Goal: Complete application form: Complete application form

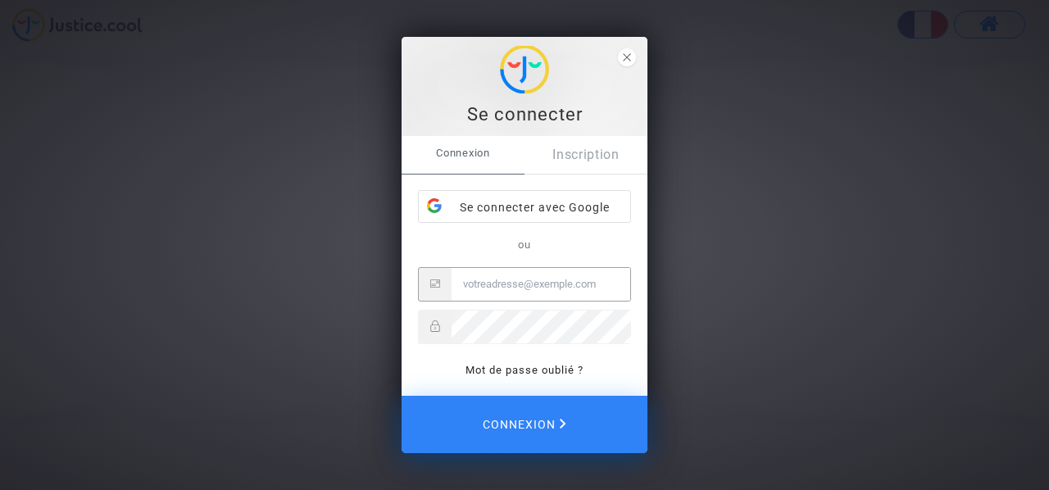
click at [547, 290] on input "Email" at bounding box center [541, 284] width 179 height 33
type input "marc.bodet@outlook.fr"
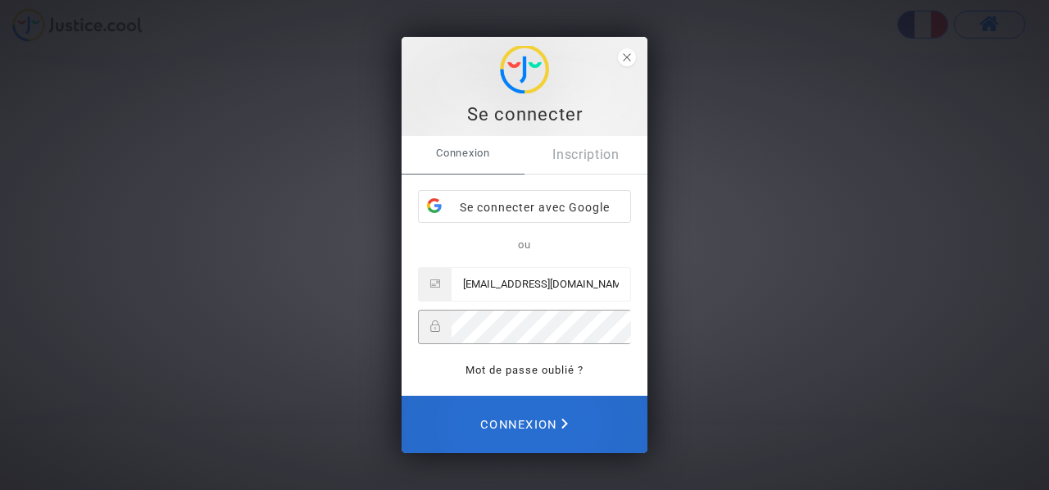
click at [559, 428] on span "Connexion" at bounding box center [524, 424] width 88 height 36
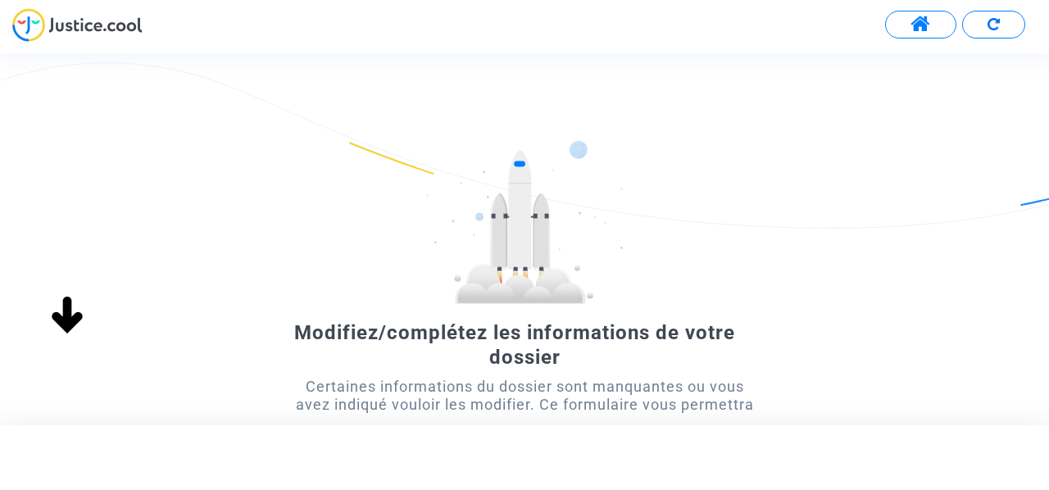
click at [911, 29] on span at bounding box center [921, 24] width 20 height 21
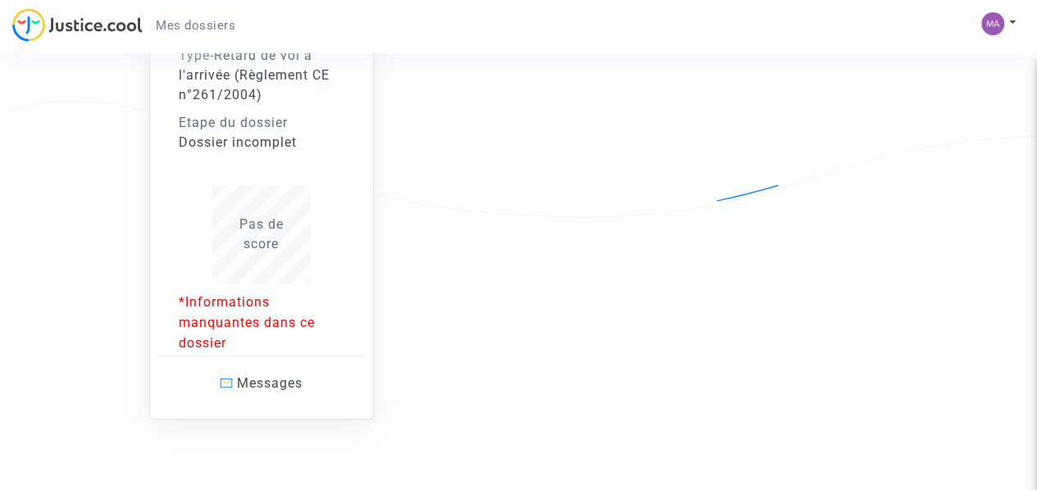
scroll to position [246, 0]
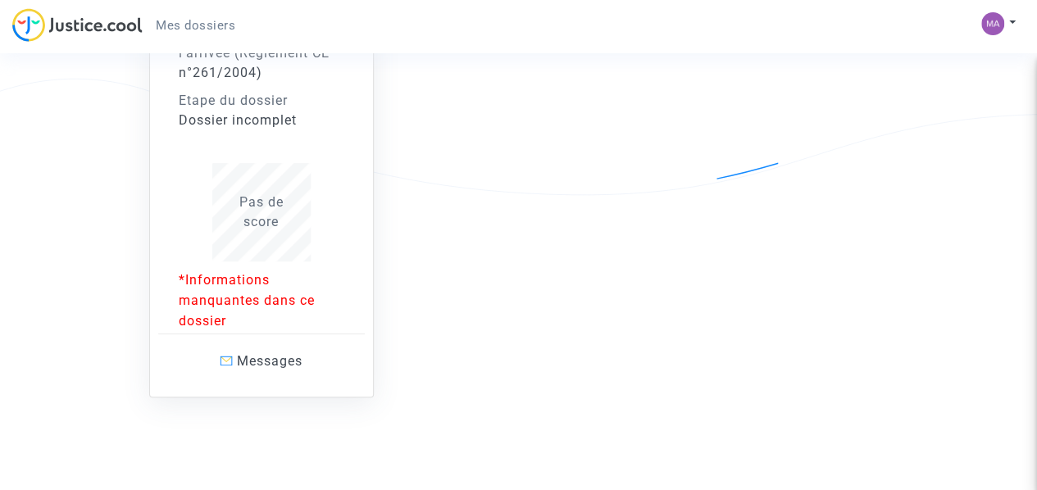
click at [283, 217] on div "Pas de score" at bounding box center [262, 212] width 166 height 39
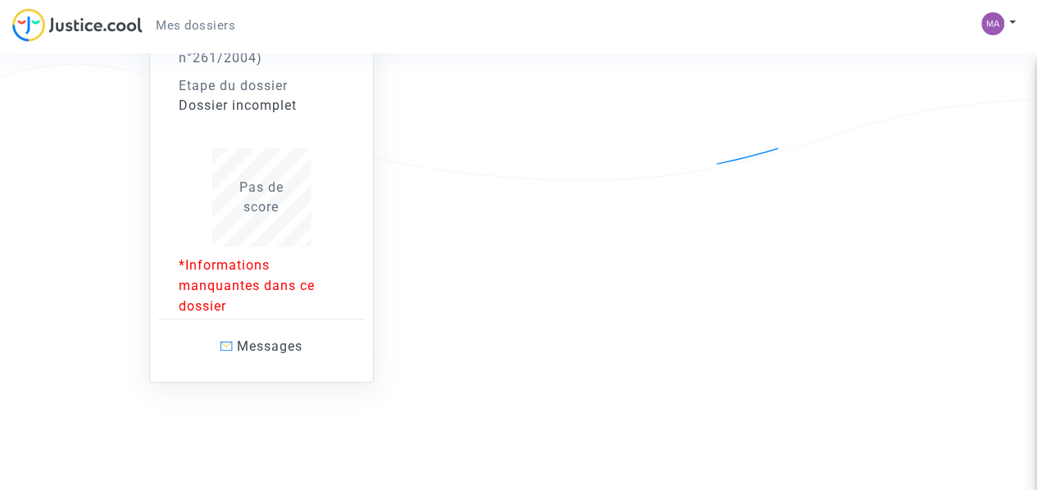
scroll to position [267, 0]
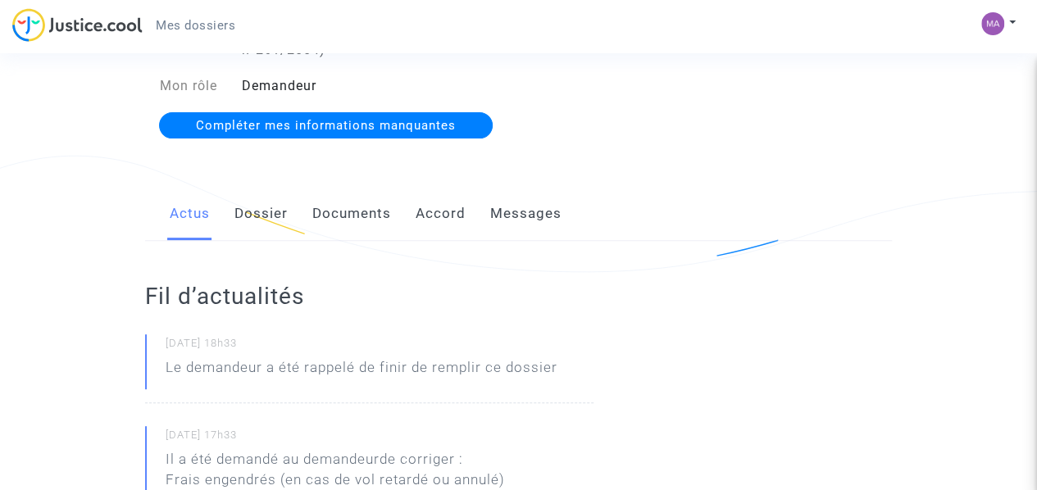
scroll to position [164, 0]
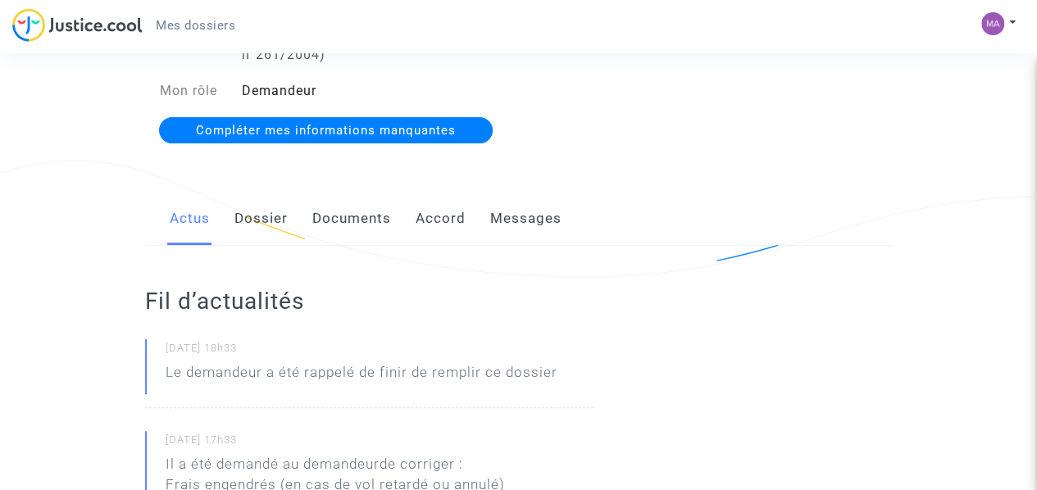
click at [255, 209] on link "Dossier" at bounding box center [260, 219] width 53 height 54
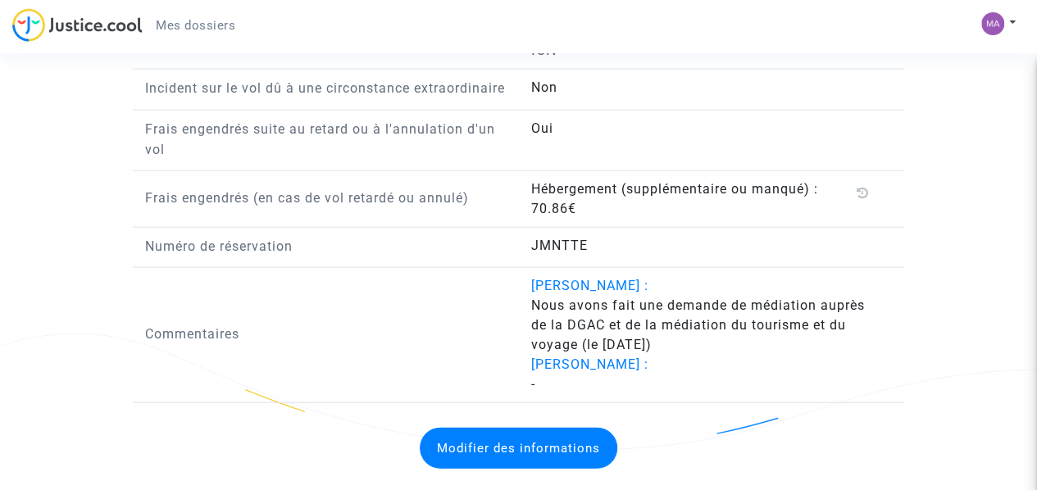
scroll to position [1770, 0]
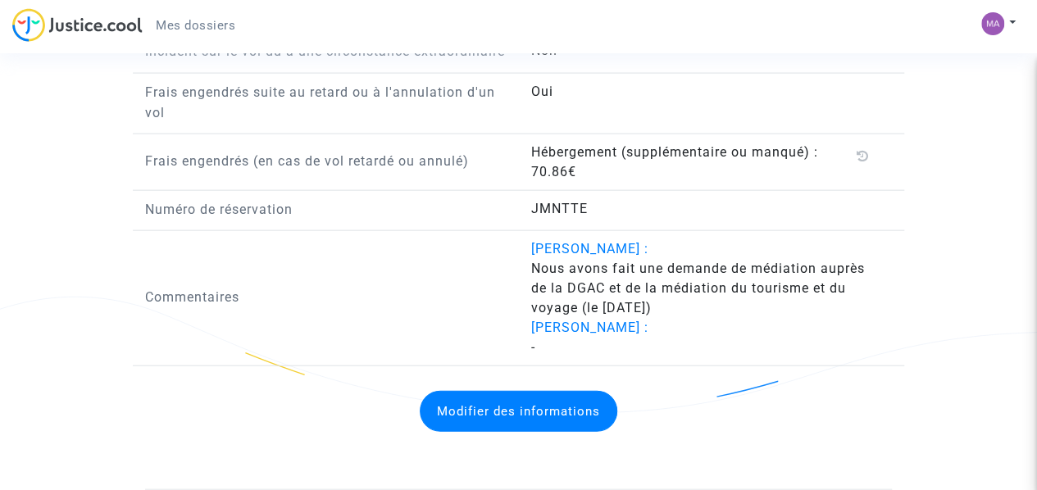
click at [439, 425] on button "Modifier des informations" at bounding box center [519, 411] width 198 height 41
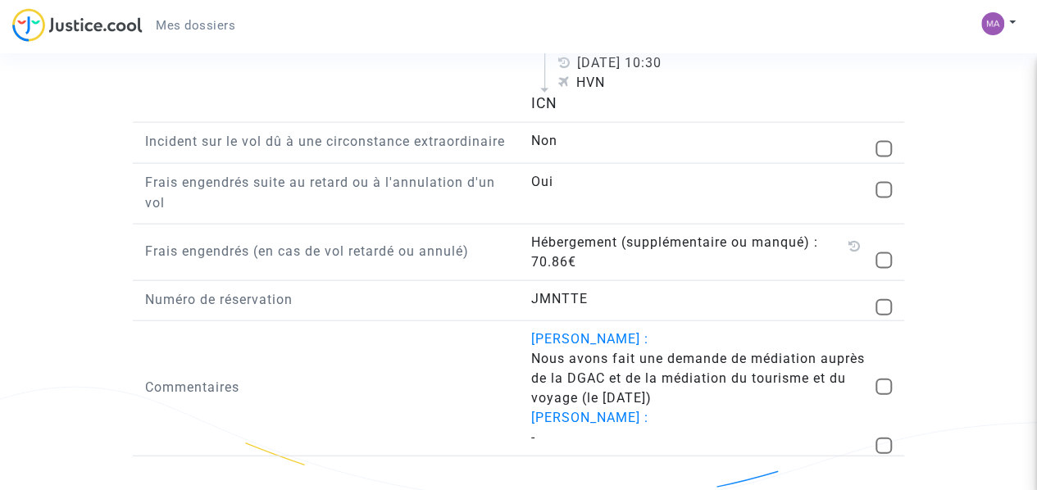
scroll to position [1689, 0]
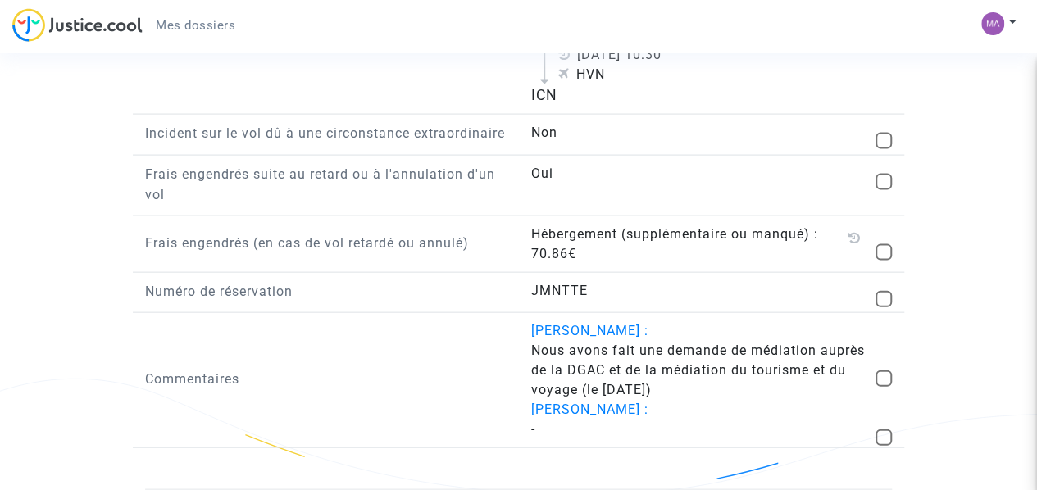
click at [885, 250] on span at bounding box center [883, 252] width 16 height 16
click at [883, 261] on input "checkbox" at bounding box center [883, 261] width 1 height 1
checkbox input "true"
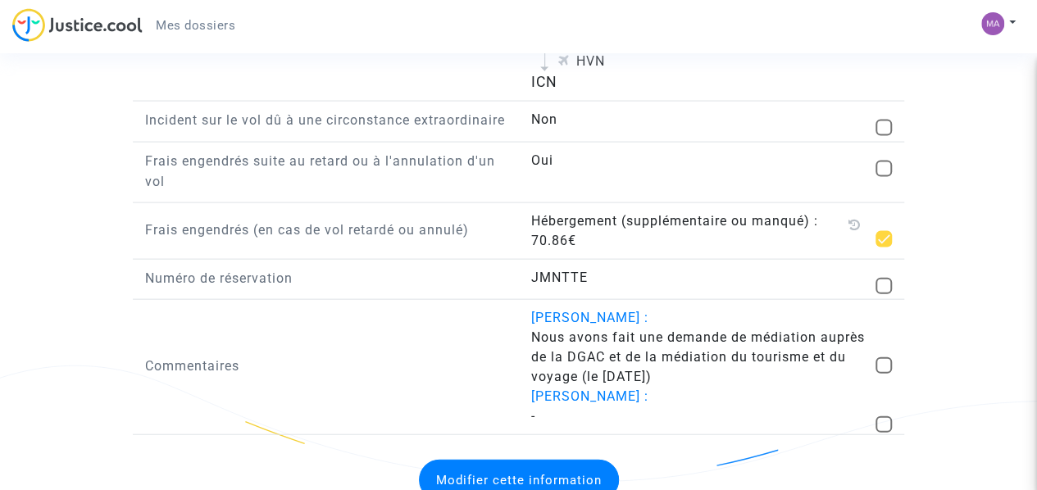
scroll to position [1770, 0]
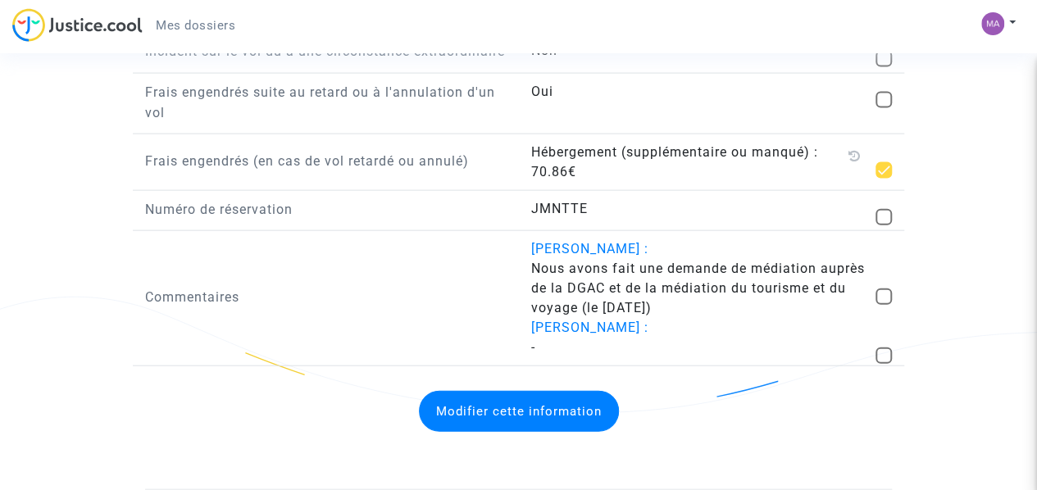
click at [585, 420] on button "Modifier cette information" at bounding box center [519, 411] width 200 height 41
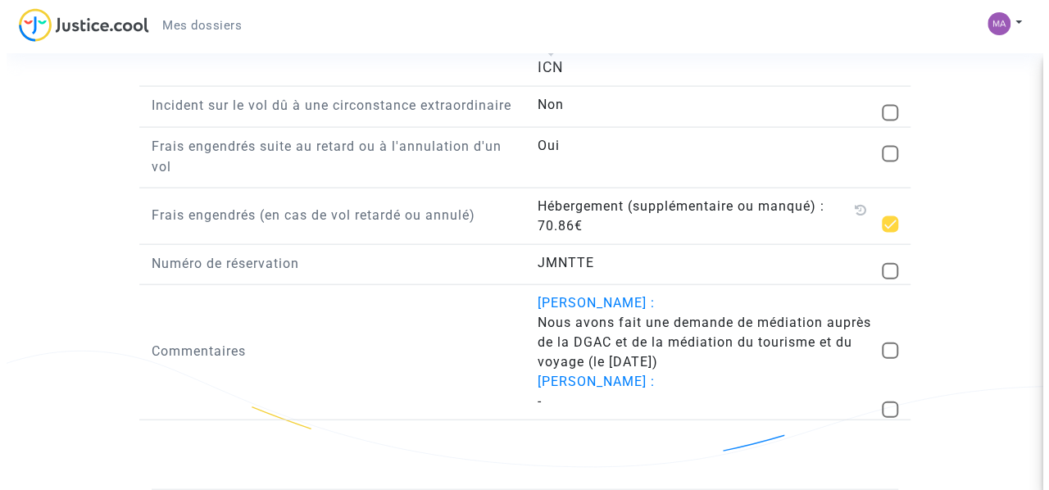
scroll to position [0, 0]
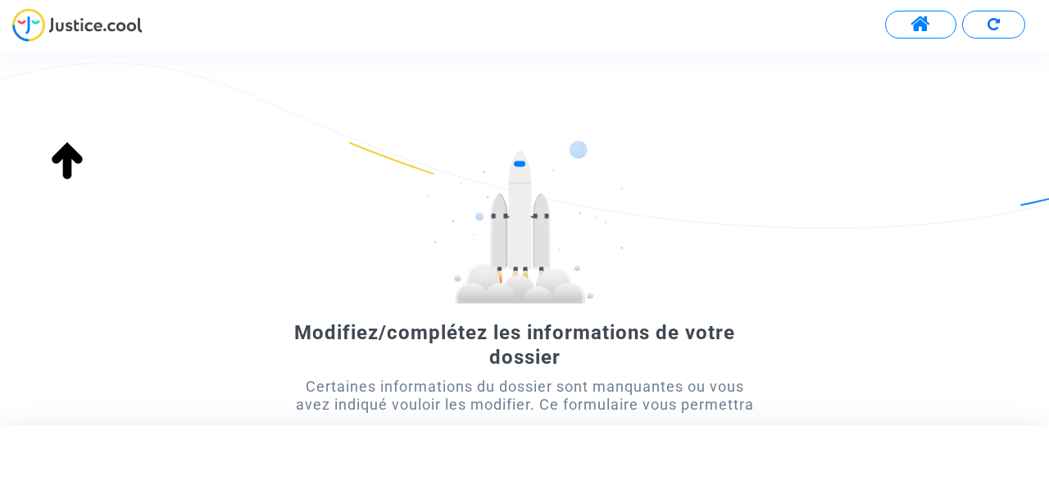
scroll to position [214, 0]
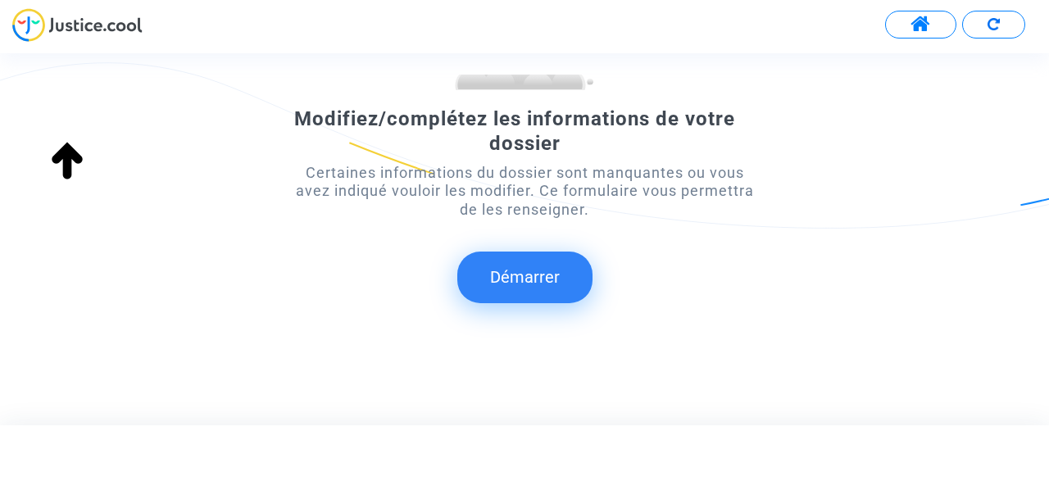
click at [523, 281] on button "Démarrer" at bounding box center [524, 277] width 135 height 51
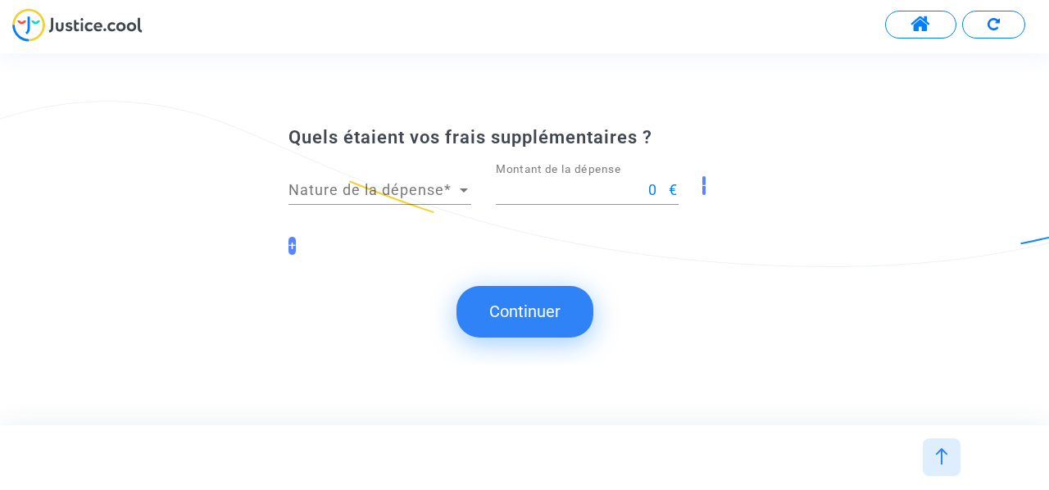
click at [706, 190] on div "-" at bounding box center [731, 193] width 83 height 61
click at [455, 193] on span "Nature de la dépense" at bounding box center [372, 190] width 168 height 16
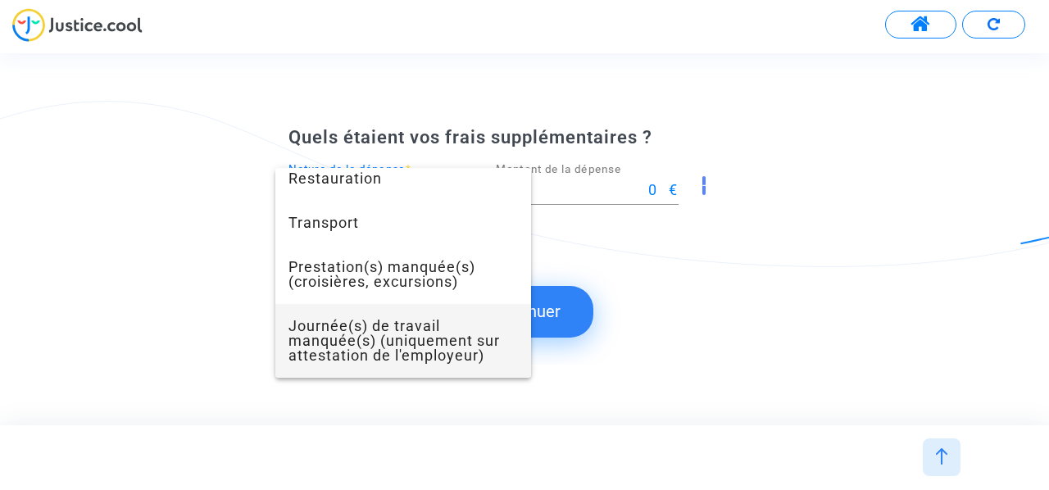
scroll to position [0, 0]
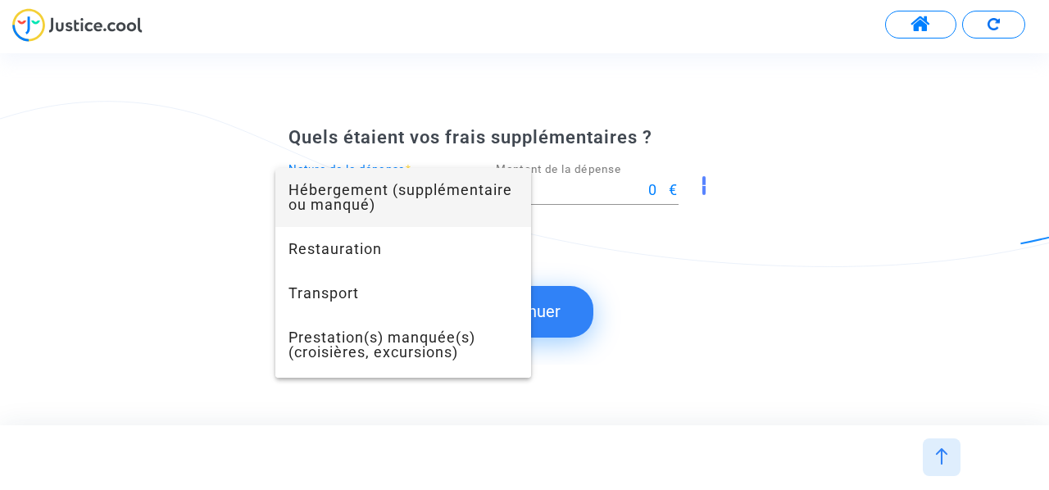
click at [845, 224] on div at bounding box center [524, 245] width 1049 height 490
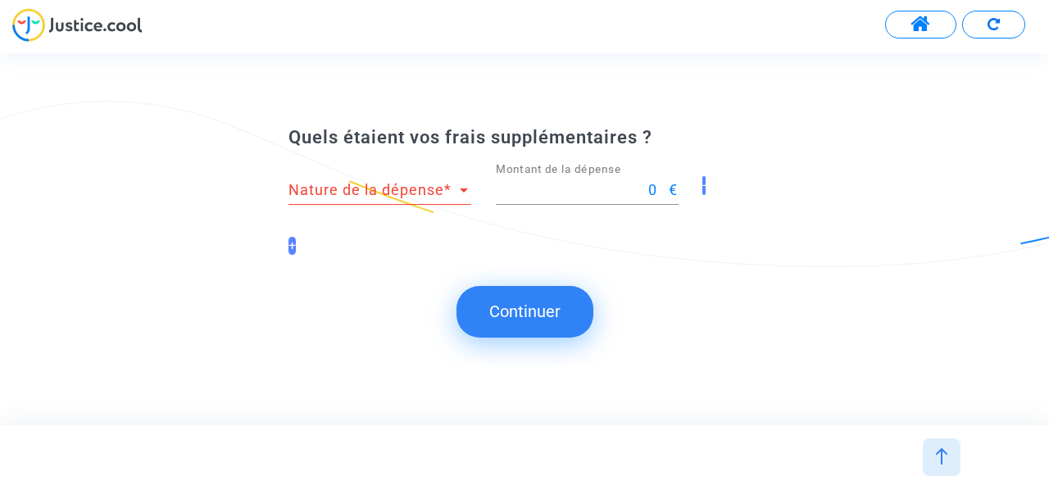
click at [816, 332] on submit-question "Continuer" at bounding box center [524, 311] width 1049 height 51
click at [531, 303] on button "Continuer" at bounding box center [524, 311] width 137 height 51
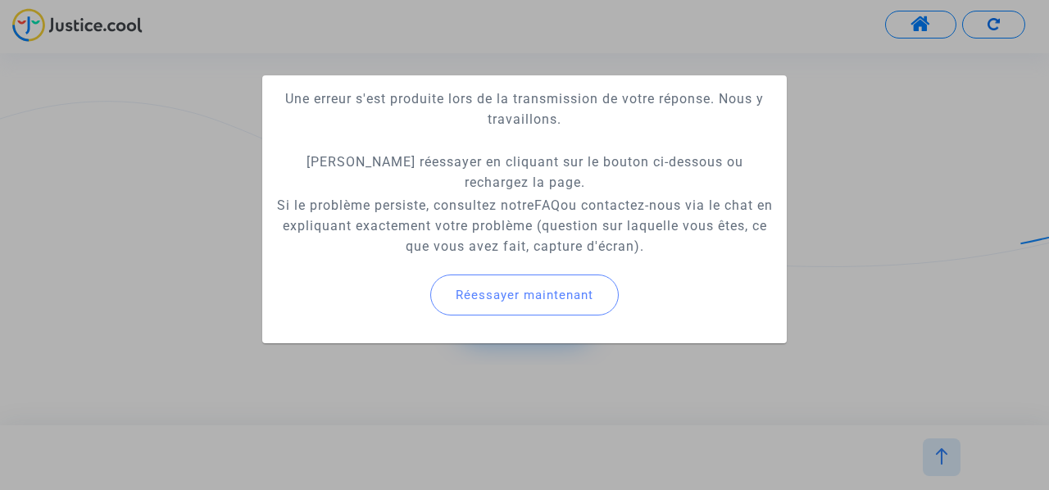
click at [531, 303] on button "Réessayer maintenant" at bounding box center [524, 295] width 188 height 41
click at [531, 303] on mat-card "Une erreur s'est produite lors de la transmission de votre réponse. Nous y trav…" at bounding box center [524, 209] width 525 height 268
click at [530, 306] on button "Réessayer maintenant" at bounding box center [524, 295] width 188 height 41
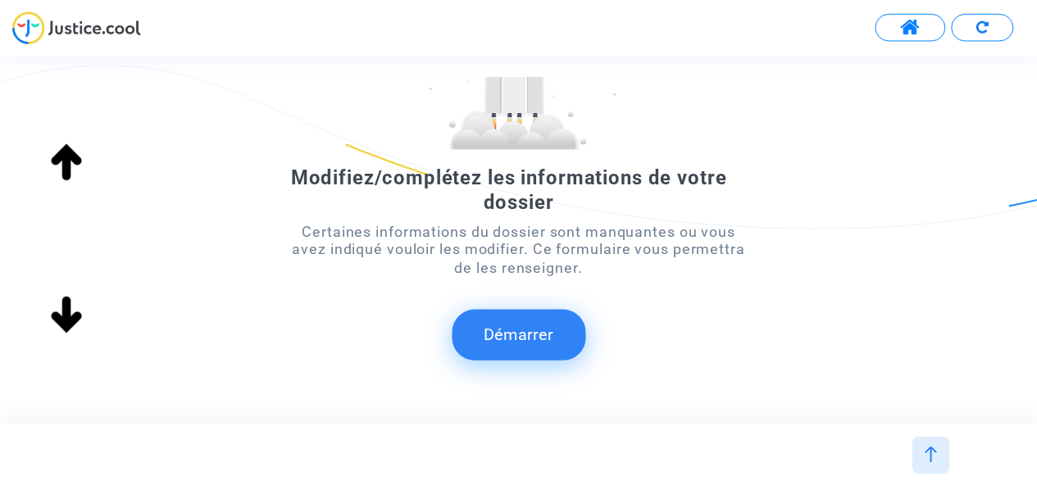
scroll to position [214, 0]
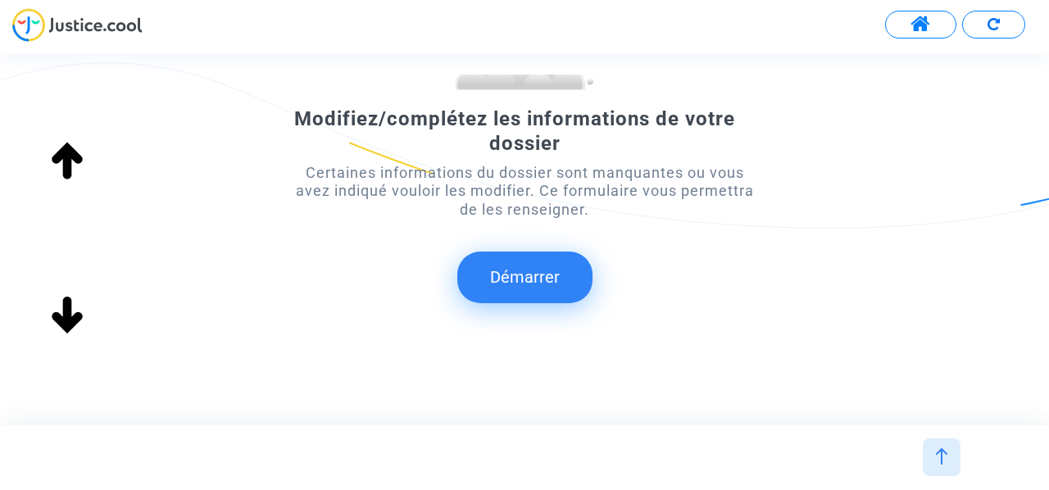
click at [508, 297] on button "Démarrer" at bounding box center [524, 277] width 135 height 51
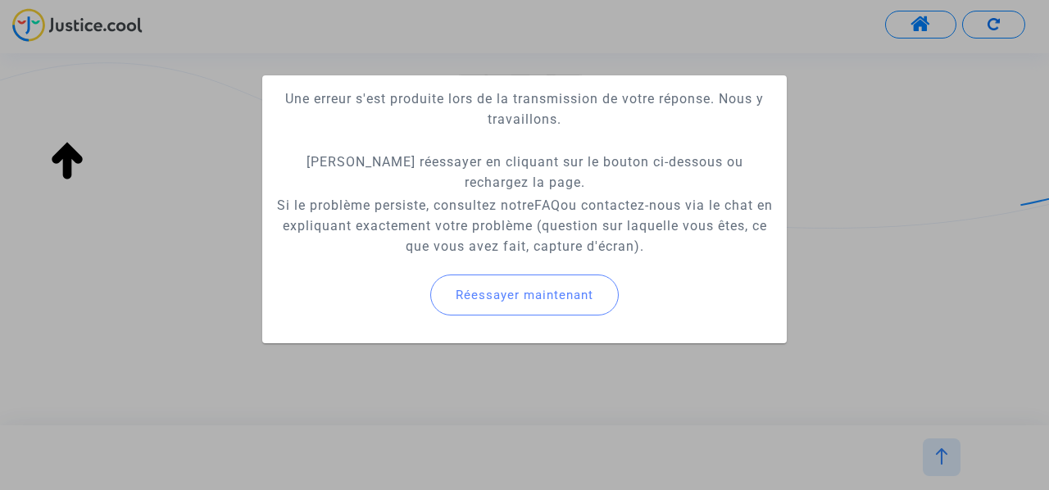
click at [518, 284] on button "Réessayer maintenant" at bounding box center [524, 295] width 188 height 41
click at [931, 249] on div at bounding box center [524, 245] width 1049 height 490
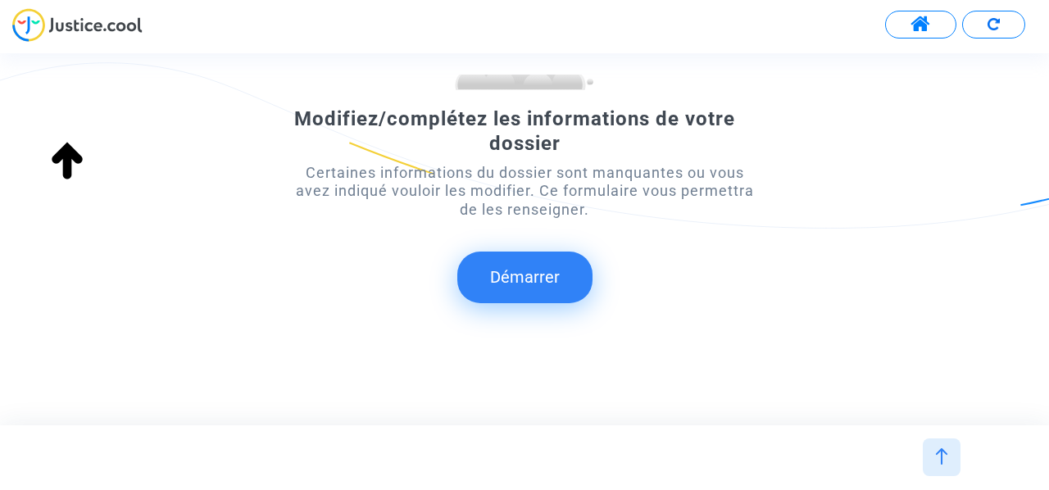
click at [908, 26] on button at bounding box center [920, 25] width 71 height 28
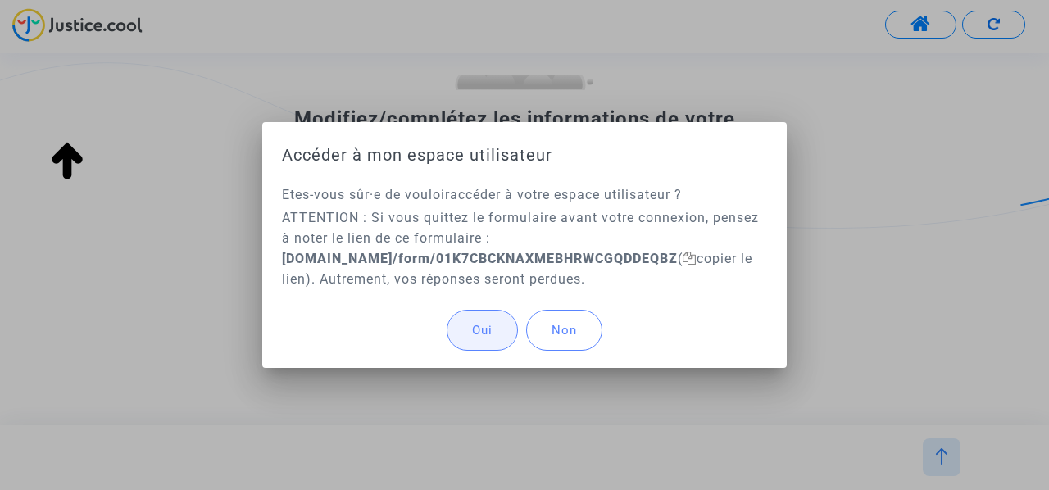
click at [497, 337] on button "Oui" at bounding box center [482, 330] width 71 height 41
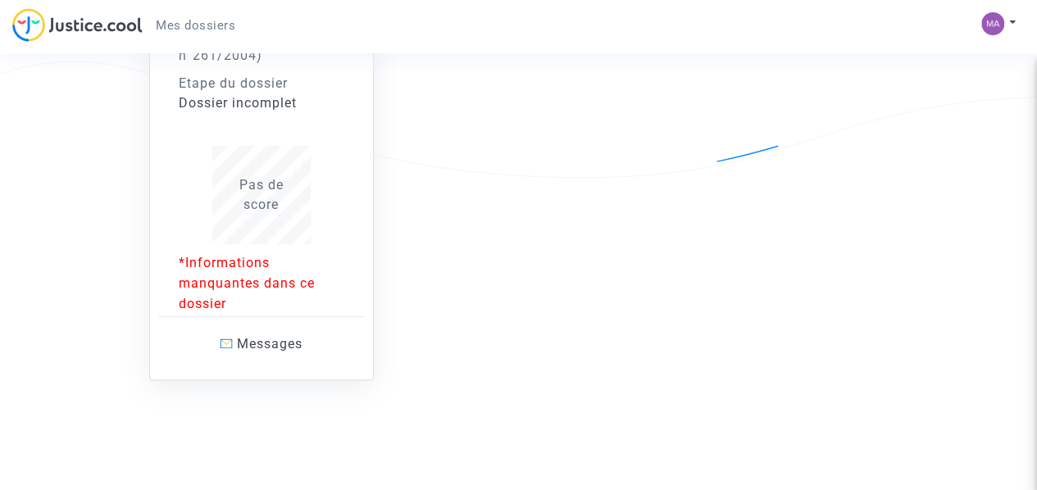
scroll to position [267, 0]
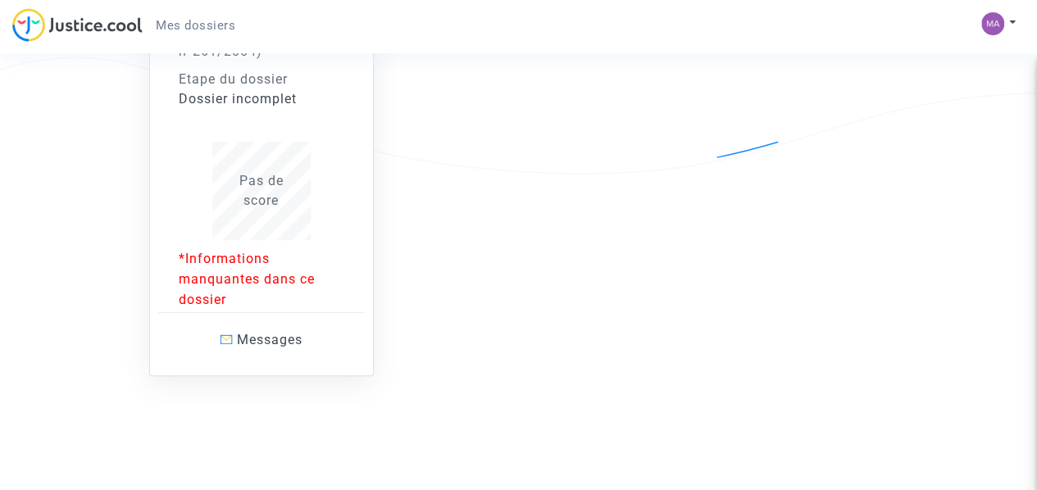
click at [315, 341] on p "Messages" at bounding box center [261, 339] width 207 height 20
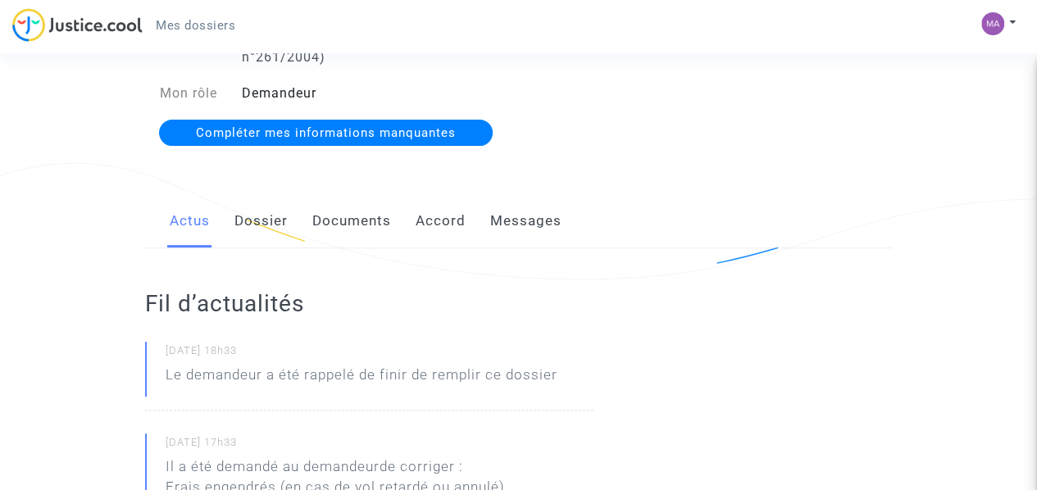
scroll to position [164, 0]
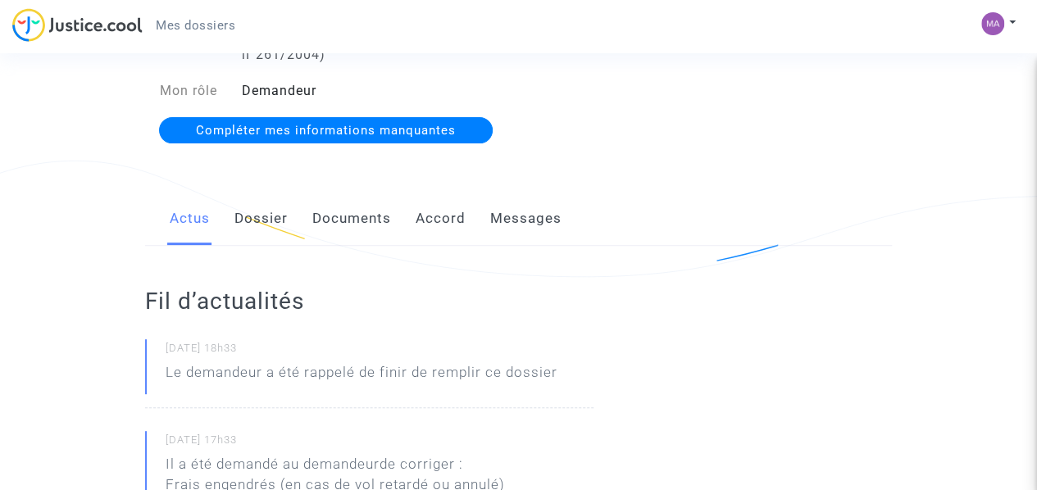
click at [439, 130] on span "Compléter mes informations manquantes" at bounding box center [326, 130] width 260 height 15
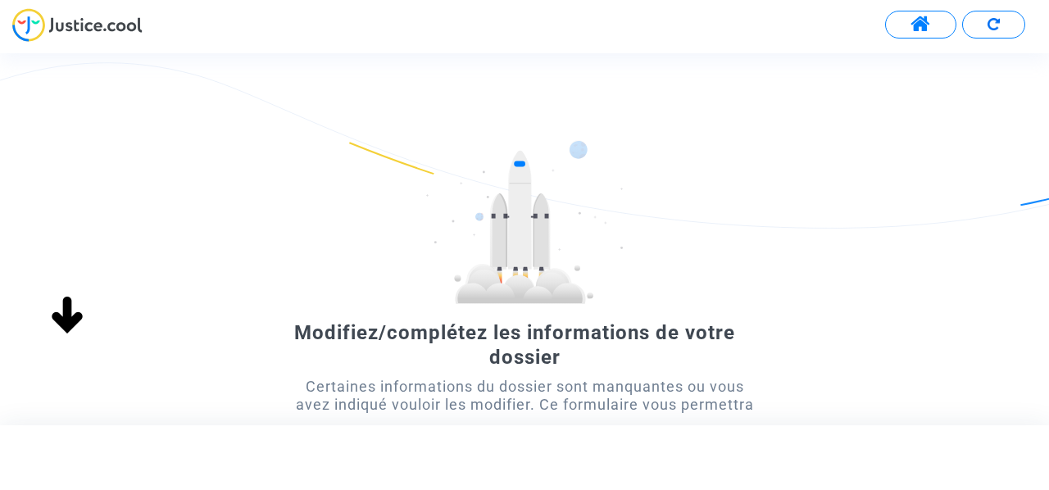
click at [925, 36] on button at bounding box center [920, 25] width 71 height 28
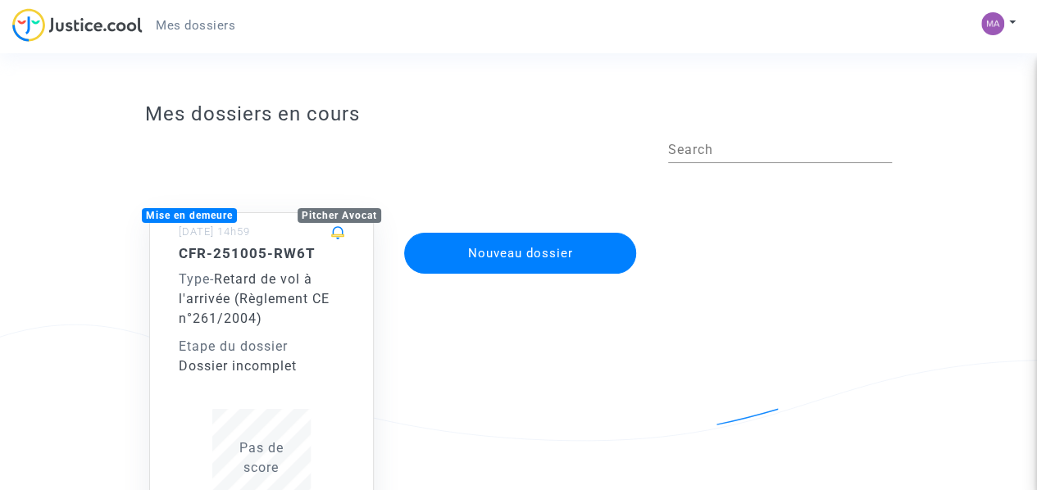
click at [1001, 7] on nav "Mes dossiers Mon profil Paramètres Déconnexion" at bounding box center [518, 26] width 1037 height 53
click at [1001, 23] on img at bounding box center [992, 23] width 23 height 23
click at [889, 253] on div "Mise en demeure Pitcher Avocat 05/10/2025 - 14h59 CFR-251005-RW6T Type - Retard…" at bounding box center [518, 411] width 771 height 465
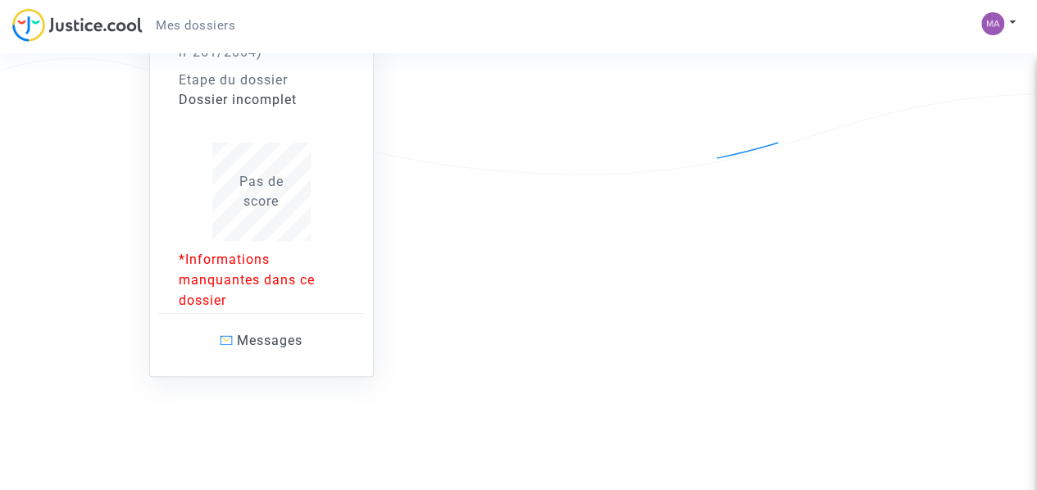
scroll to position [267, 0]
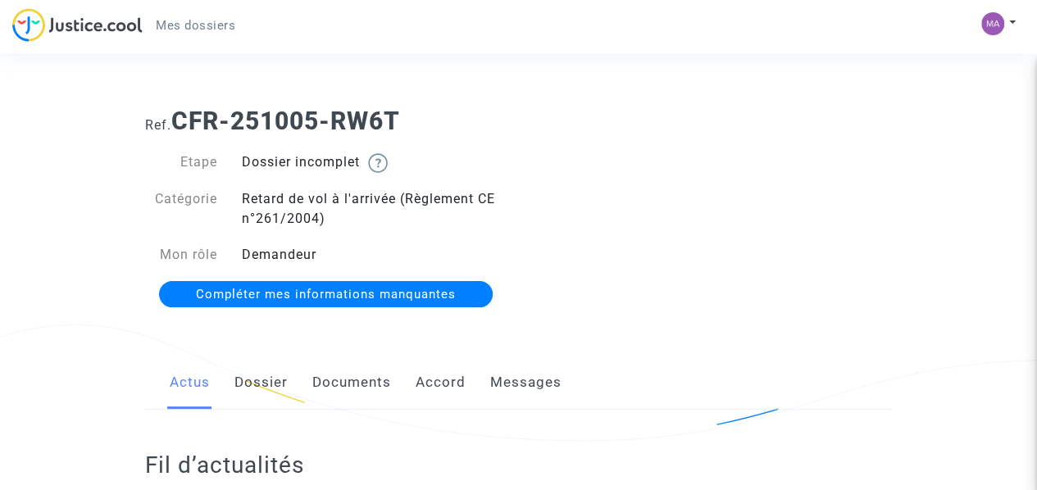
click at [261, 384] on link "Dossier" at bounding box center [260, 383] width 53 height 54
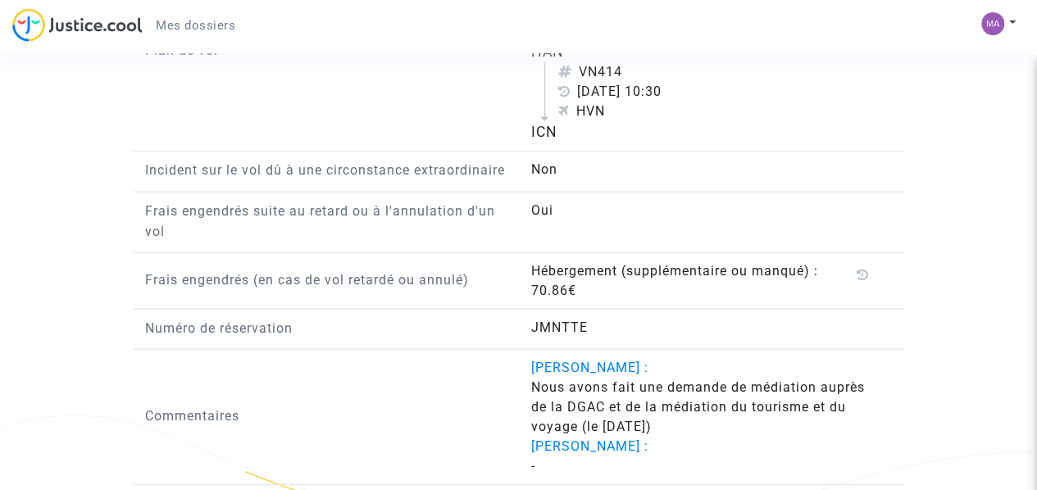
scroll to position [1721, 0]
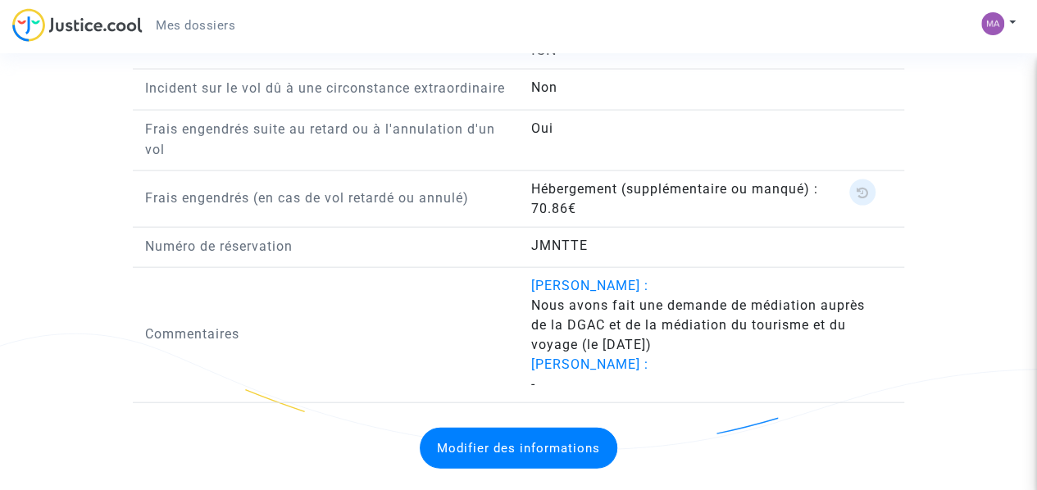
click at [862, 199] on icon at bounding box center [862, 192] width 12 height 13
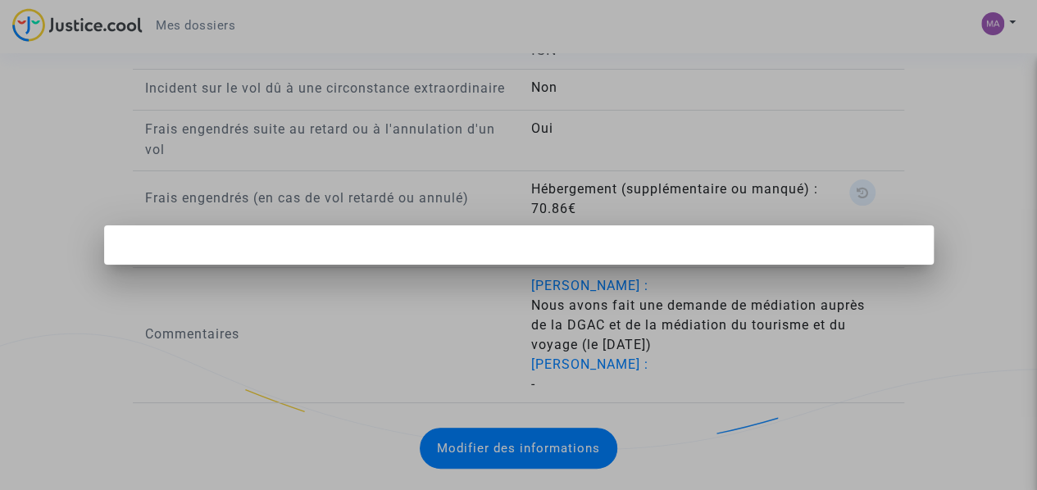
scroll to position [0, 0]
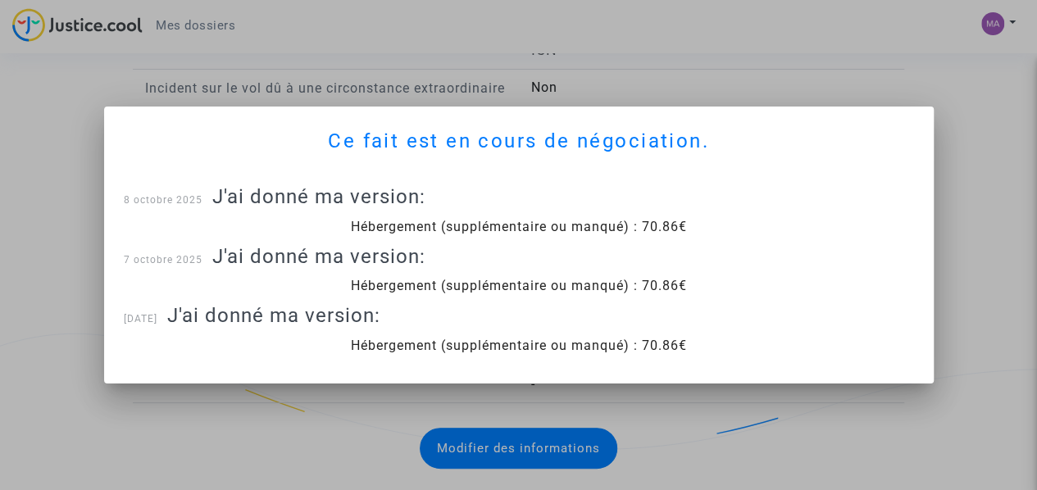
click at [897, 407] on div at bounding box center [518, 245] width 1037 height 490
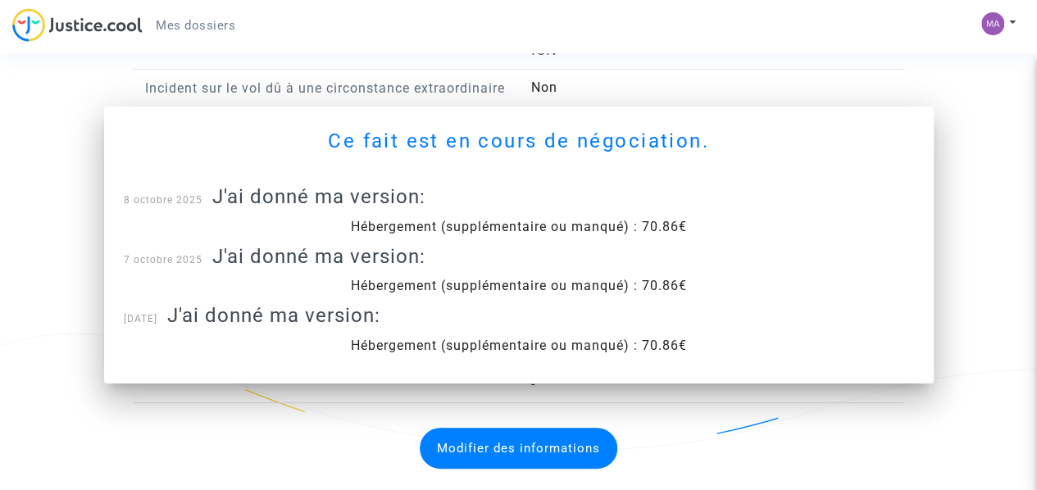
scroll to position [1721, 0]
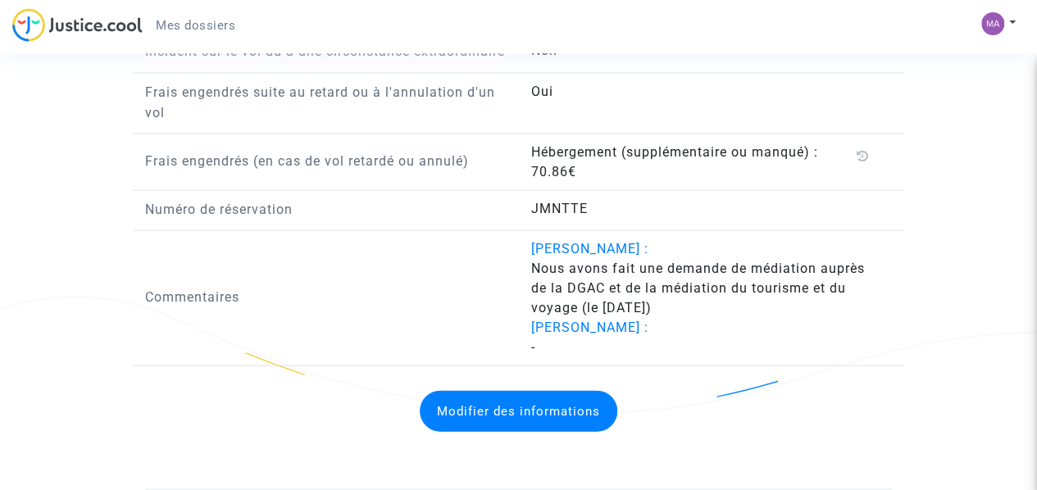
click at [568, 414] on button "Modifier des informations" at bounding box center [519, 411] width 198 height 41
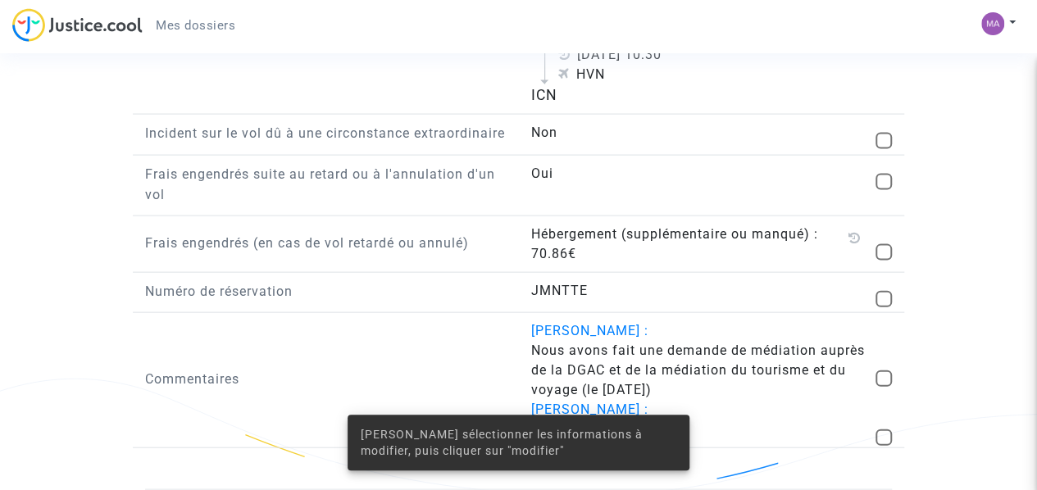
scroll to position [1689, 0]
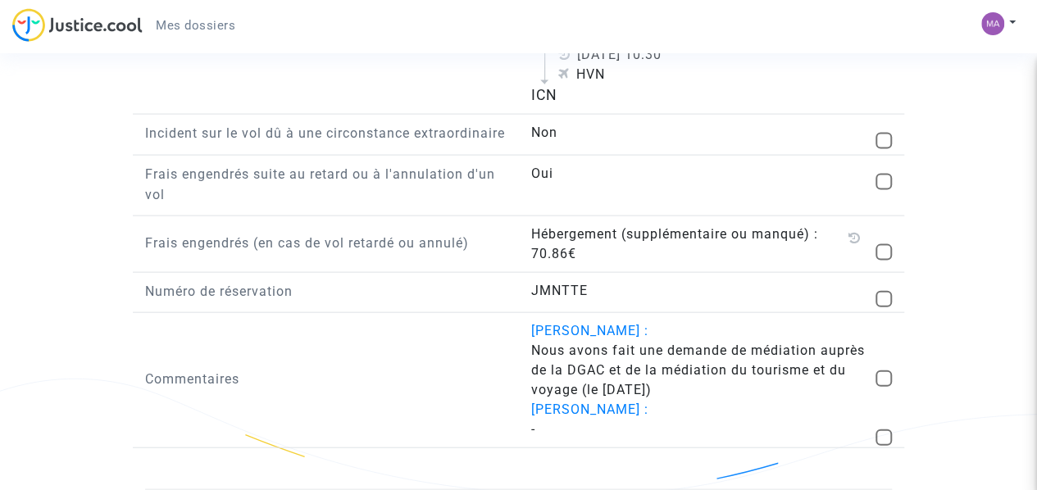
click at [880, 255] on span at bounding box center [883, 252] width 16 height 16
click at [883, 261] on input "checkbox" at bounding box center [883, 261] width 1 height 1
checkbox input "true"
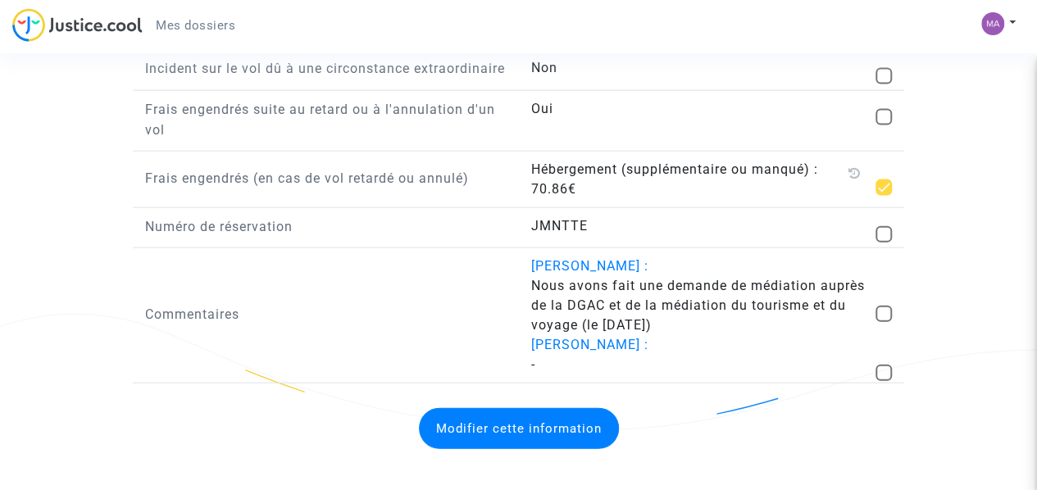
scroll to position [1770, 0]
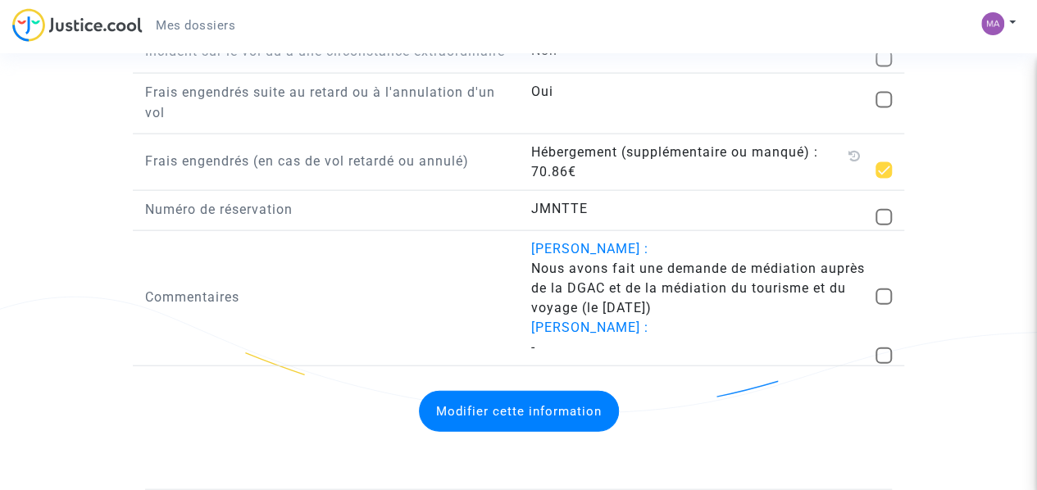
click at [545, 415] on button "Modifier cette information" at bounding box center [519, 411] width 200 height 41
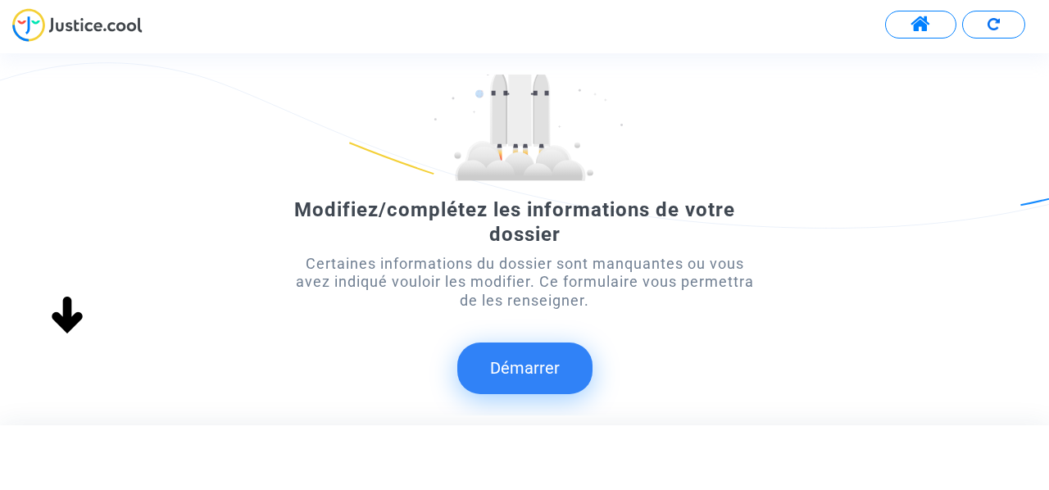
scroll to position [214, 0]
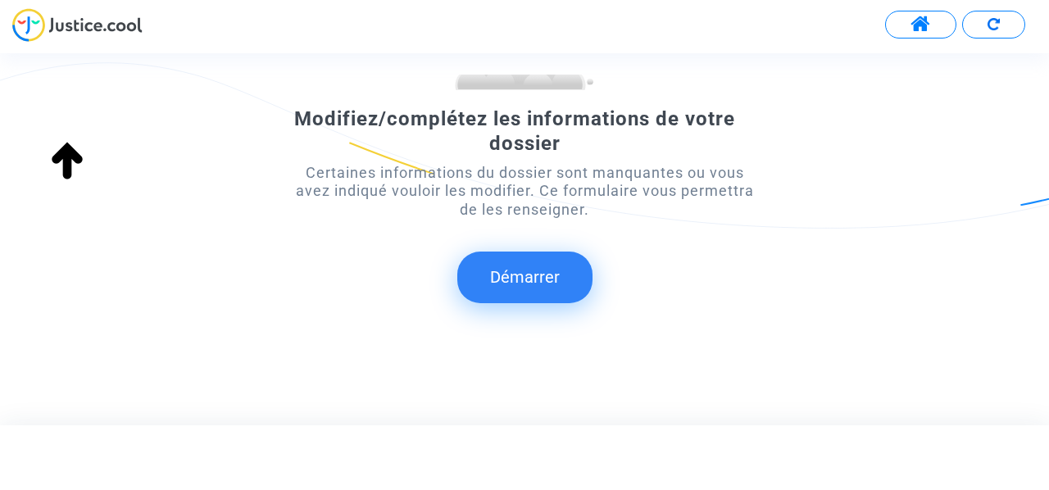
click at [546, 288] on button "Démarrer" at bounding box center [524, 277] width 135 height 51
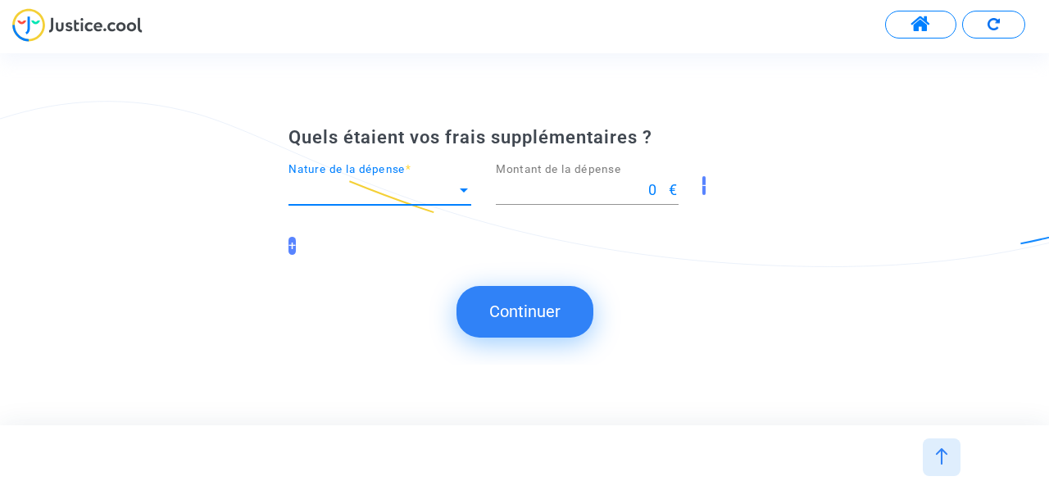
click at [416, 192] on span "Nature de la dépense" at bounding box center [372, 190] width 168 height 16
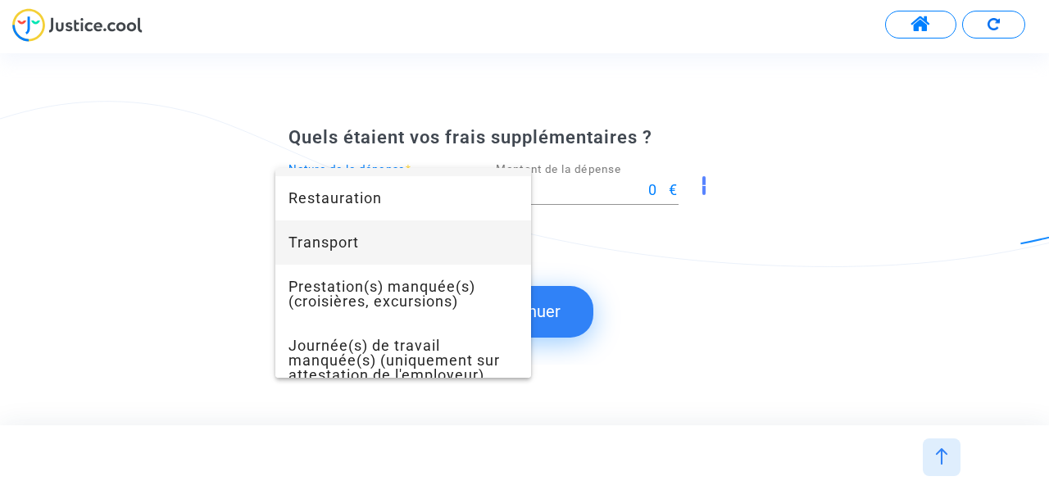
scroll to position [70, 0]
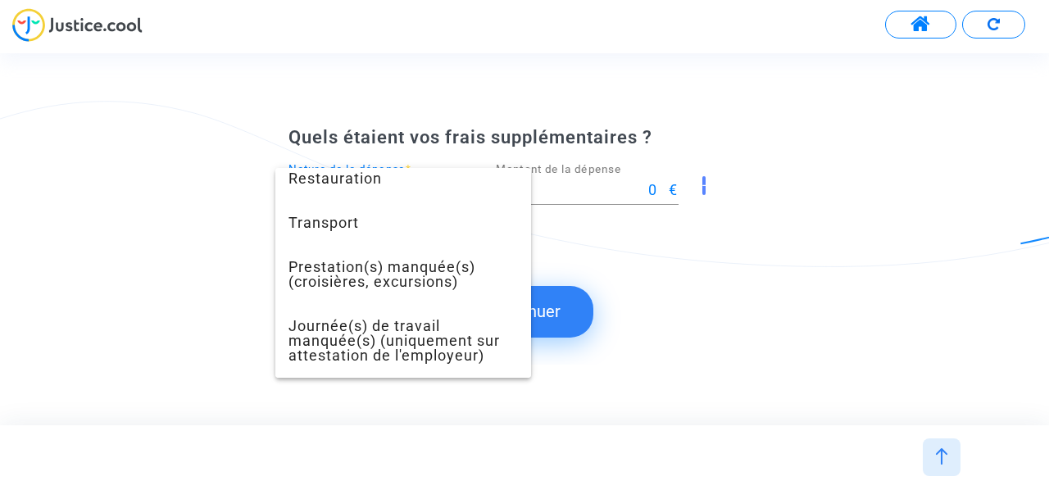
click at [699, 328] on div at bounding box center [524, 245] width 1049 height 490
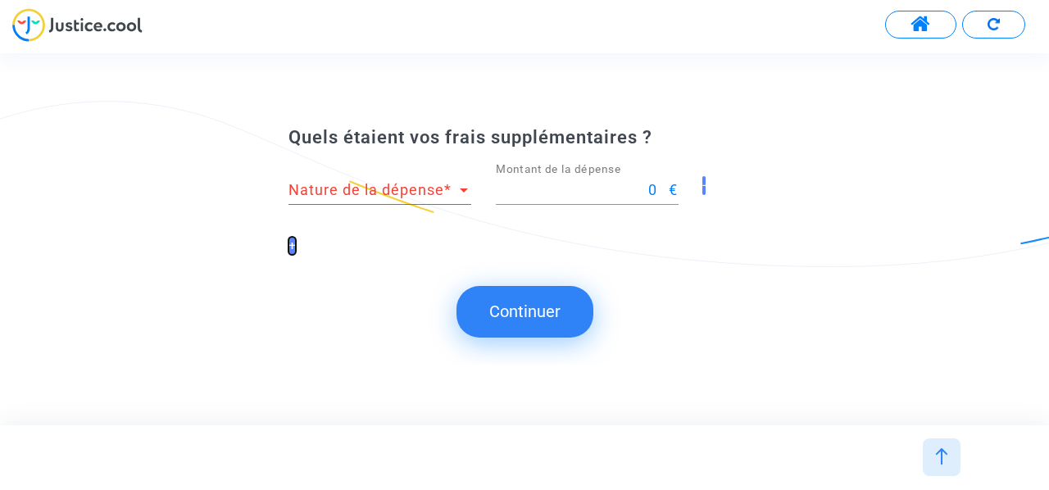
click at [295, 250] on button "+" at bounding box center [291, 246] width 7 height 18
click at [291, 248] on button "+" at bounding box center [291, 246] width 7 height 18
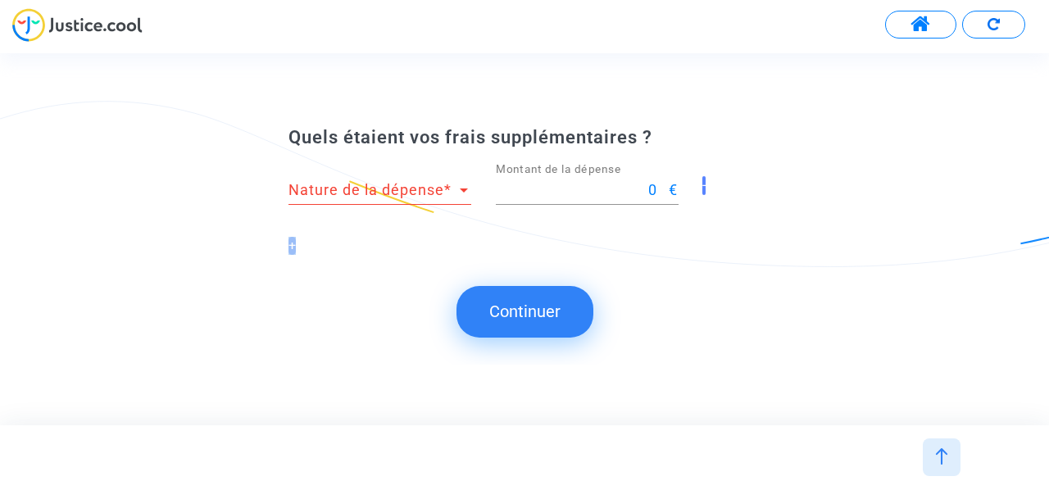
click at [320, 339] on div "Quels étaient vos frais supplémentaires ? Nature de la dépense Nature de la dép…" at bounding box center [524, 238] width 1049 height 251
click at [290, 253] on button "+" at bounding box center [291, 246] width 7 height 18
click at [749, 277] on div "Quels étaient vos frais supplémentaires ? Nature de la dépense Nature de la dép…" at bounding box center [524, 238] width 1049 height 251
click at [705, 186] on button "-" at bounding box center [703, 185] width 3 height 18
click at [705, 186] on div "Quels étaient vos frais supplémentaires ? Nature de la dépense Nature de la dép…" at bounding box center [524, 238] width 1049 height 251
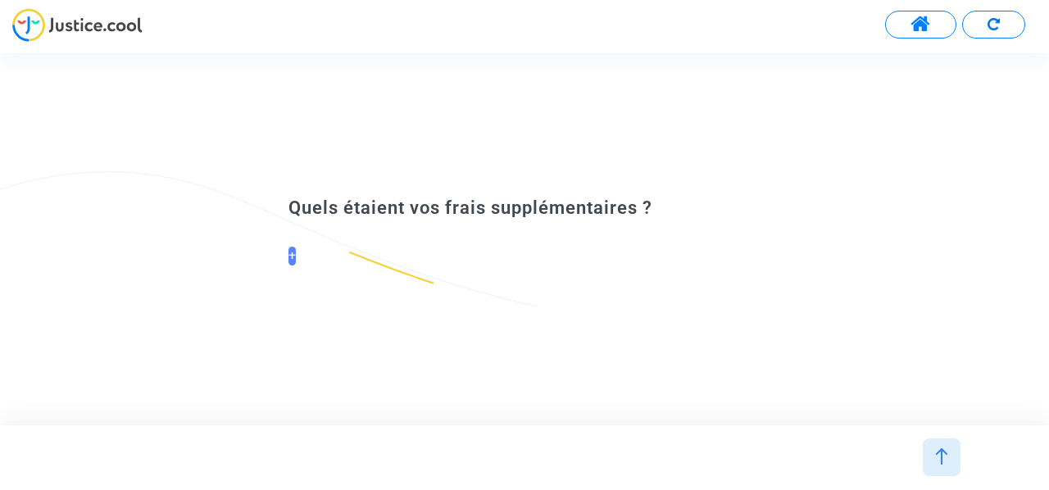
click at [406, 279] on div "Quels étaient vos frais supplémentaires ? +" at bounding box center [524, 238] width 472 height 85
click at [936, 456] on img at bounding box center [941, 456] width 16 height 16
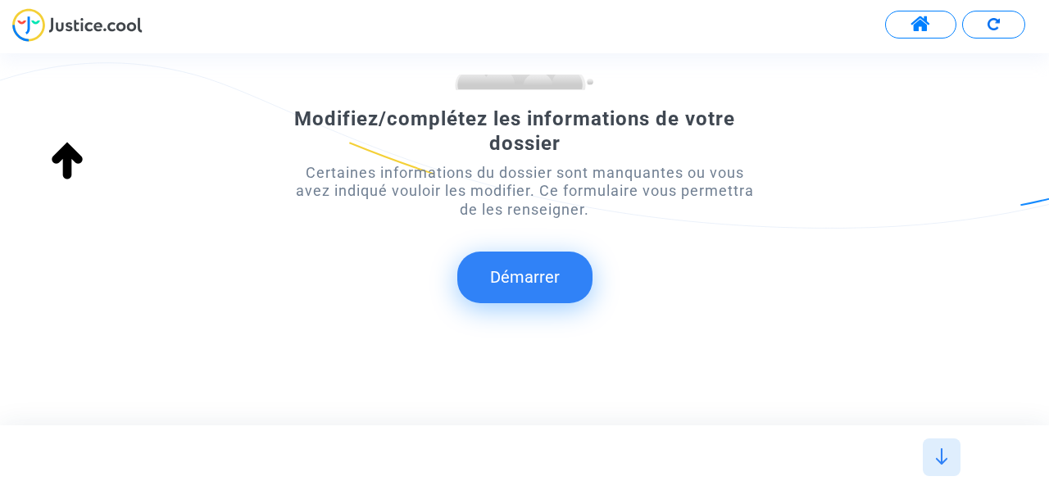
click at [973, 468] on div at bounding box center [524, 453] width 1029 height 37
click at [523, 277] on button "Démarrer" at bounding box center [524, 277] width 135 height 51
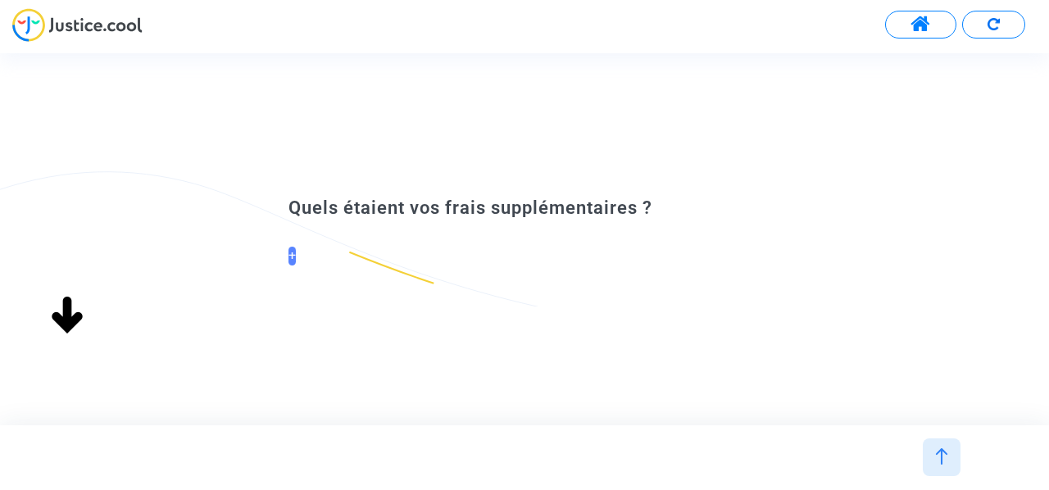
click at [539, 291] on div "Modifiez/complétez les informations de votre dossier Certaines informations du …" at bounding box center [539, 238] width 1078 height 371
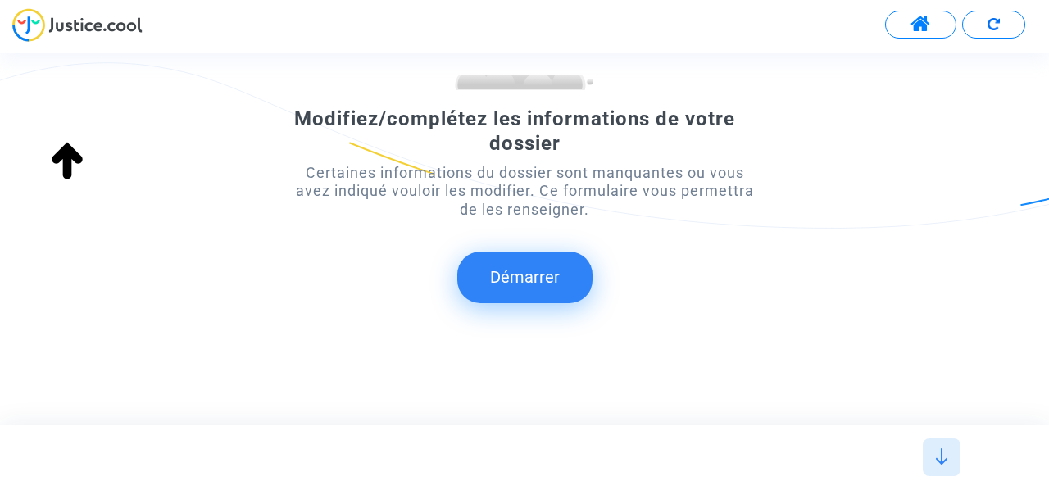
click at [547, 272] on button "Démarrer" at bounding box center [524, 277] width 135 height 51
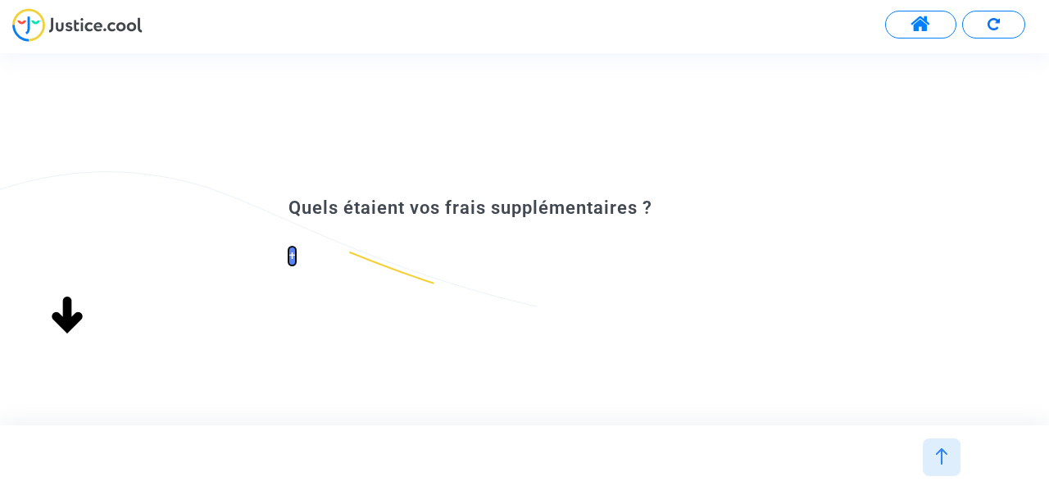
click at [293, 258] on button "+" at bounding box center [291, 256] width 7 height 18
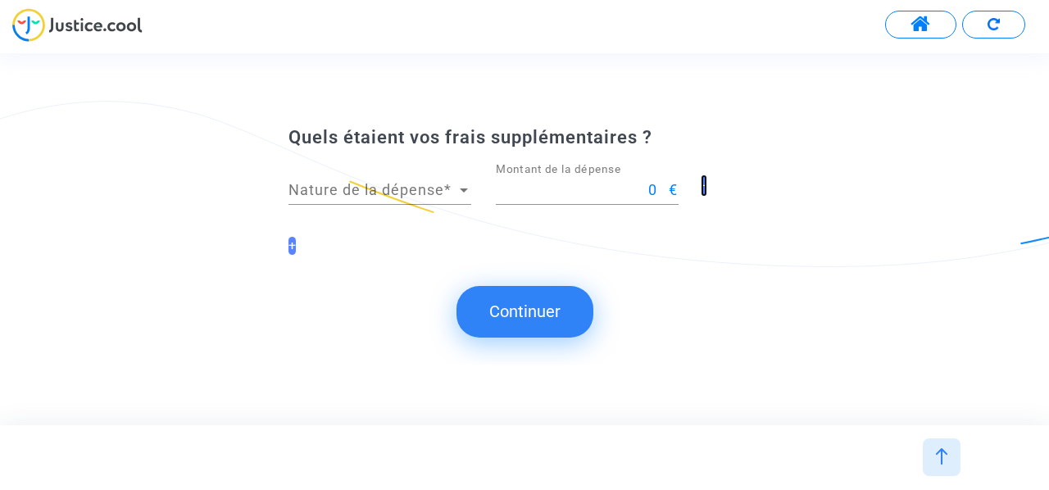
click at [703, 184] on button "-" at bounding box center [703, 185] width 3 height 18
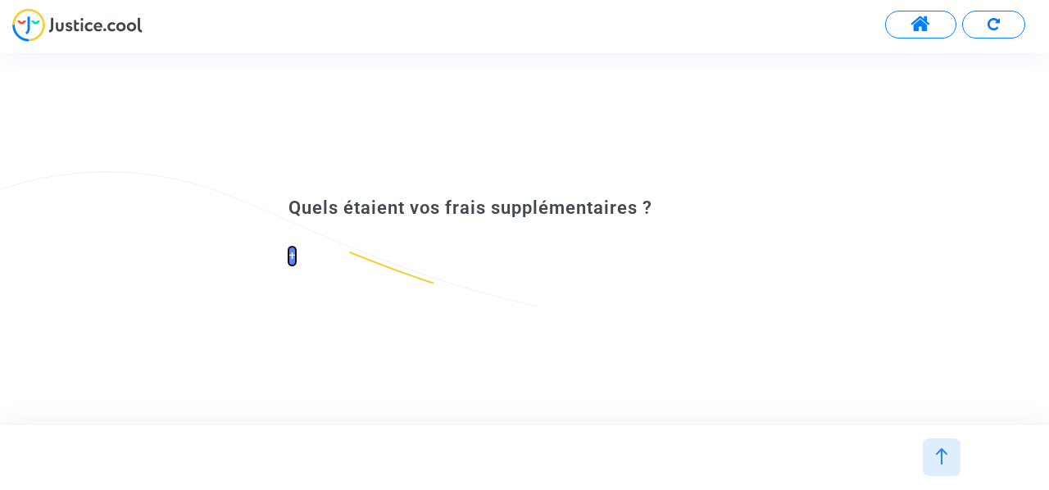
click at [293, 255] on button "+" at bounding box center [291, 256] width 7 height 18
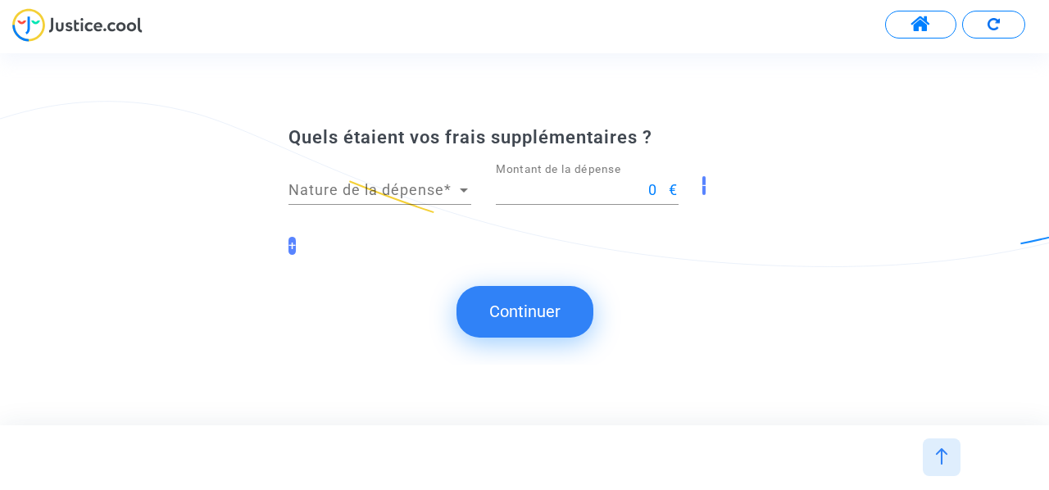
click at [705, 195] on div "-" at bounding box center [731, 193] width 83 height 61
click at [705, 188] on button "-" at bounding box center [703, 185] width 3 height 18
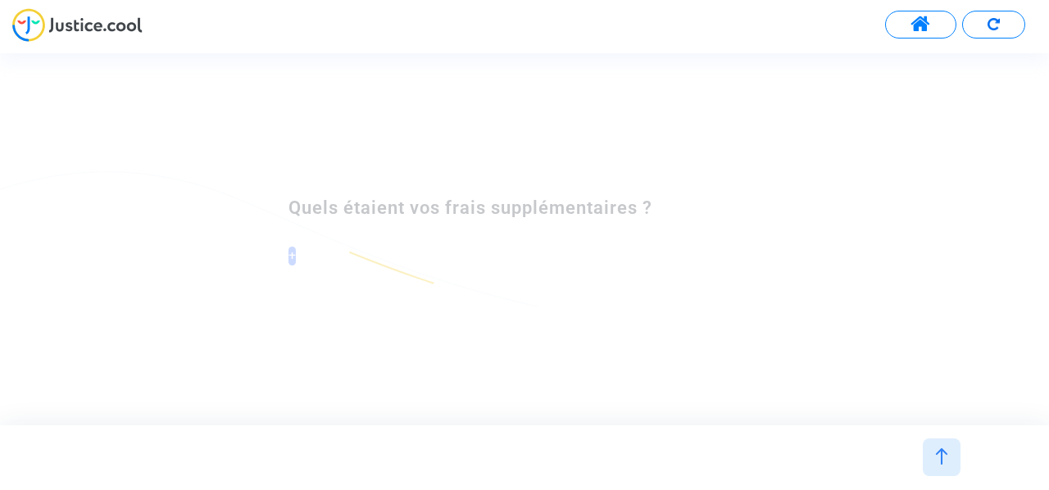
click at [856, 211] on div "Quels étaient vos frais supplémentaires ? +" at bounding box center [524, 238] width 1049 height 85
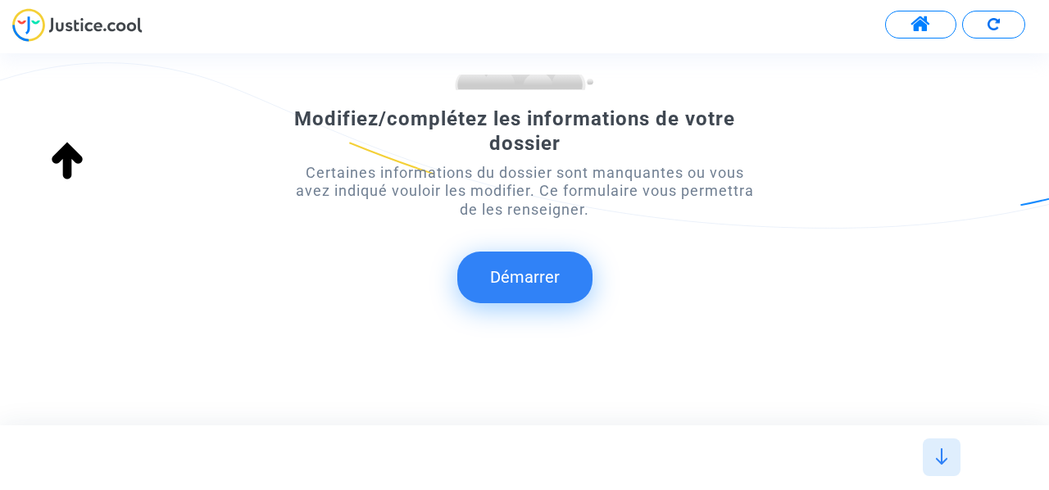
click at [856, 211] on div "Modifiez/complétez les informations de votre dossier Certaines informations du …" at bounding box center [524, 251] width 1049 height 353
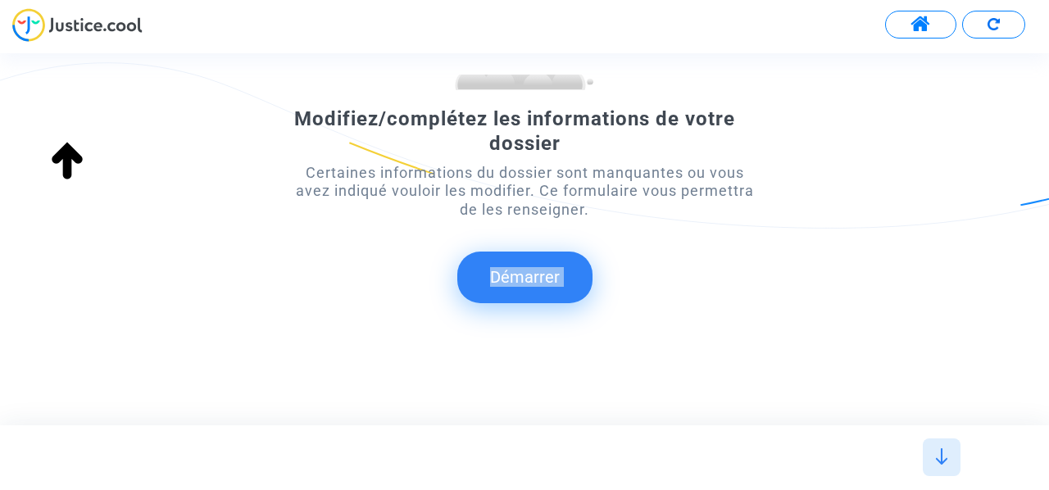
click at [959, 453] on div at bounding box center [942, 457] width 38 height 38
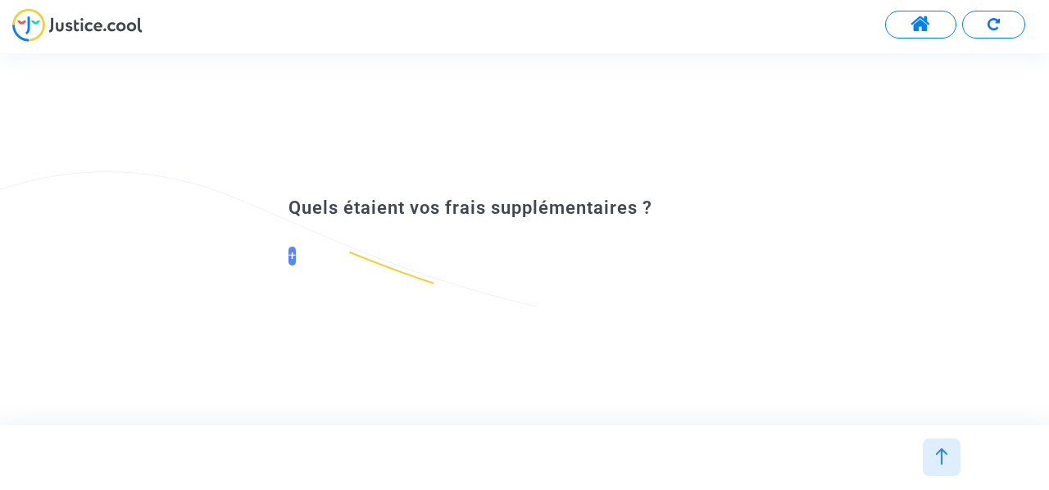
click at [67, 320] on div "Quels étaient vos frais supplémentaires ? +" at bounding box center [524, 238] width 1049 height 371
click at [87, 361] on div "Quels étaient vos frais supplémentaires ? +" at bounding box center [524, 238] width 1049 height 371
drag, startPoint x: 80, startPoint y: 355, endPoint x: 70, endPoint y: 340, distance: 17.7
click at [74, 343] on div "Quels étaient vos frais supplémentaires ? +" at bounding box center [524, 238] width 1049 height 371
click at [58, 305] on div "Quels étaient vos frais supplémentaires ? +" at bounding box center [524, 238] width 1049 height 134
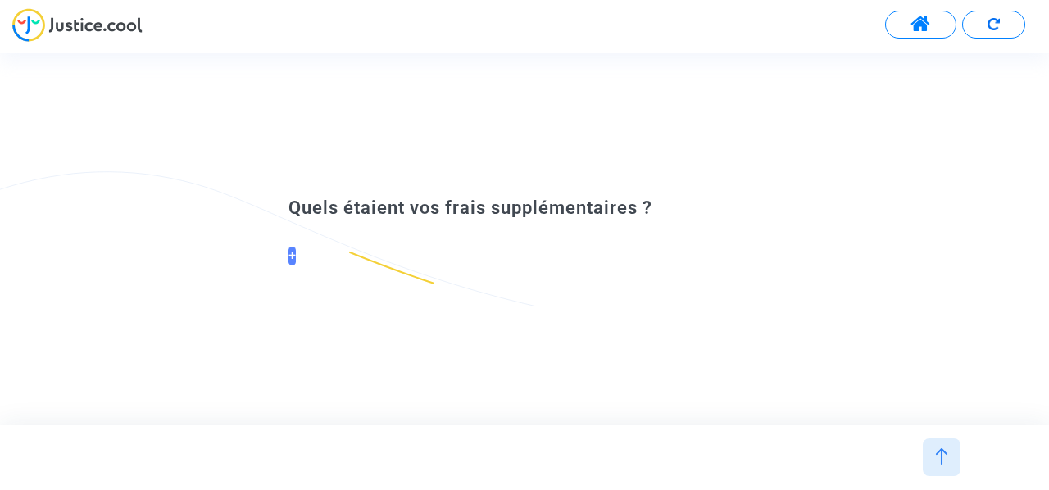
click at [59, 300] on div "Quels étaient vos frais supplémentaires ? +" at bounding box center [524, 238] width 1049 height 134
drag, startPoint x: 66, startPoint y: 261, endPoint x: 80, endPoint y: 283, distance: 26.6
click at [72, 276] on div "Quels étaient vos frais supplémentaires ? +" at bounding box center [524, 238] width 1049 height 85
drag, startPoint x: 80, startPoint y: 283, endPoint x: 79, endPoint y: 297, distance: 14.8
click at [79, 295] on div "Quels étaient vos frais supplémentaires ? +" at bounding box center [524, 238] width 1049 height 134
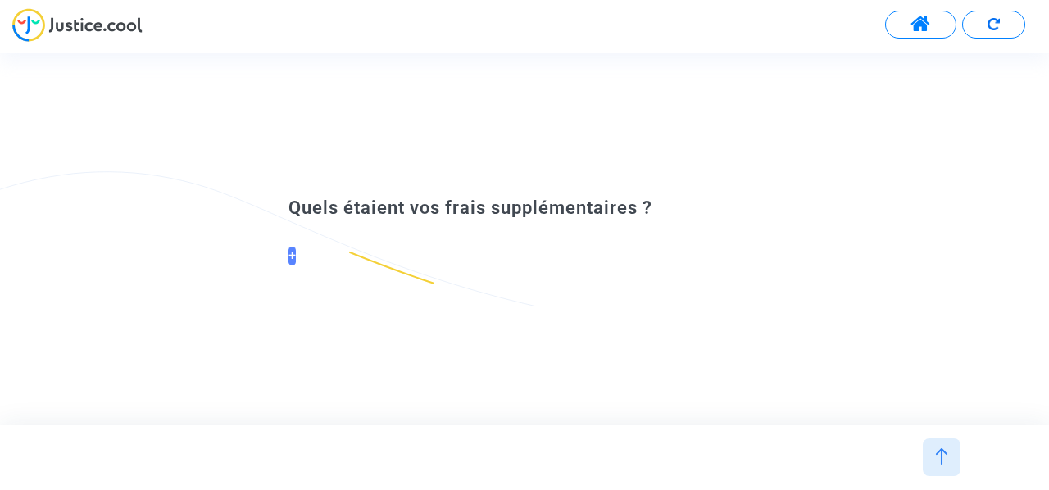
drag, startPoint x: 79, startPoint y: 325, endPoint x: 89, endPoint y: 342, distance: 19.5
click at [79, 334] on div "Quels étaient vos frais supplémentaires ? +" at bounding box center [524, 238] width 1049 height 371
drag, startPoint x: 89, startPoint y: 342, endPoint x: 264, endPoint y: 343, distance: 174.6
click at [97, 347] on div "Quels étaient vos frais supplémentaires ? +" at bounding box center [524, 238] width 1049 height 371
click at [959, 452] on div at bounding box center [942, 457] width 38 height 38
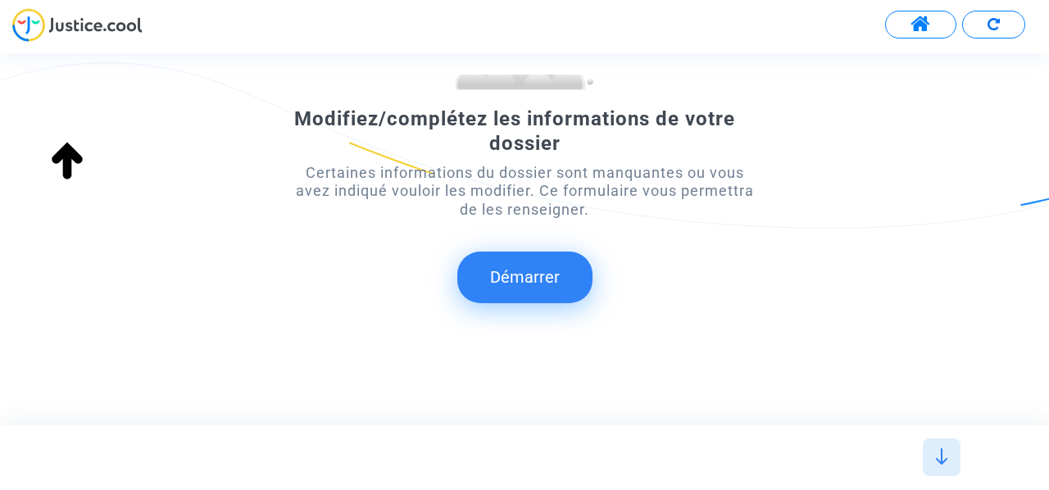
click at [954, 464] on div at bounding box center [942, 457] width 38 height 38
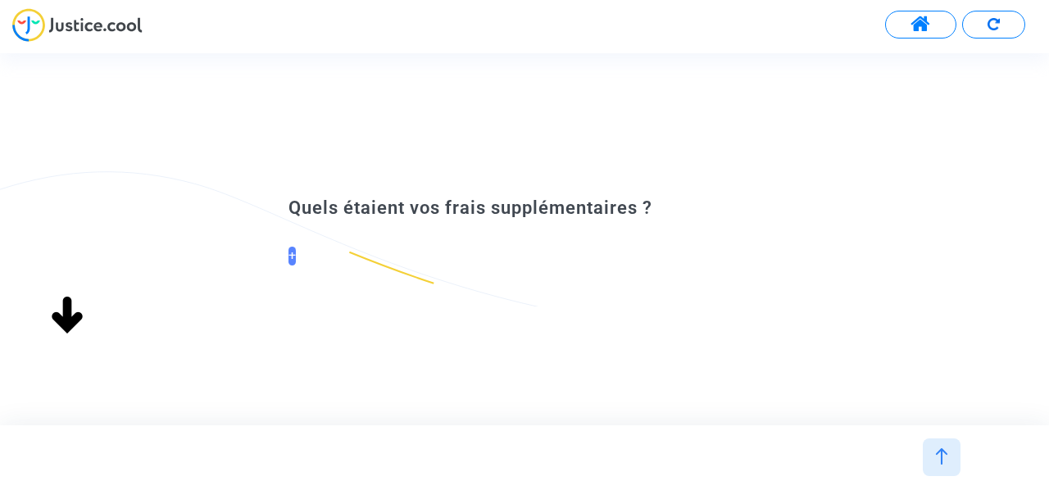
click at [31, 40] on img at bounding box center [77, 25] width 130 height 34
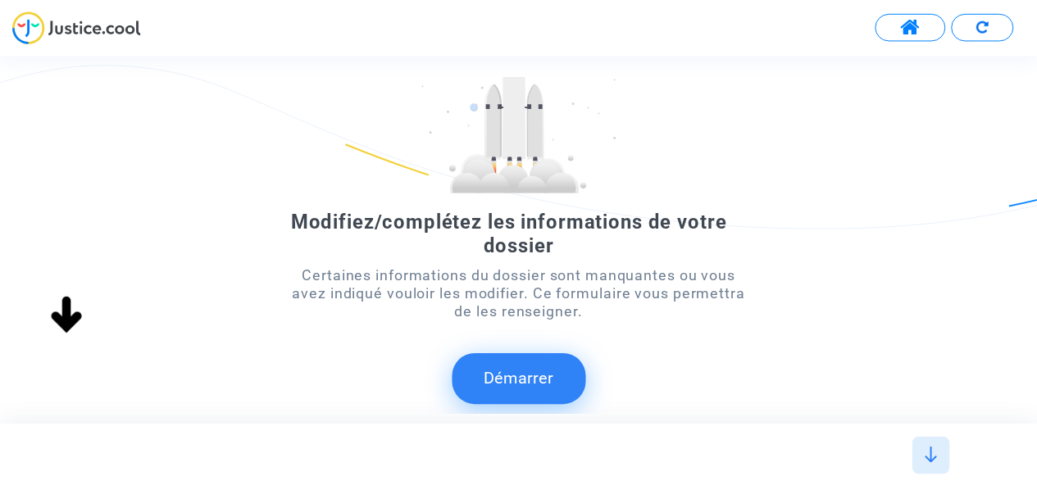
scroll to position [214, 0]
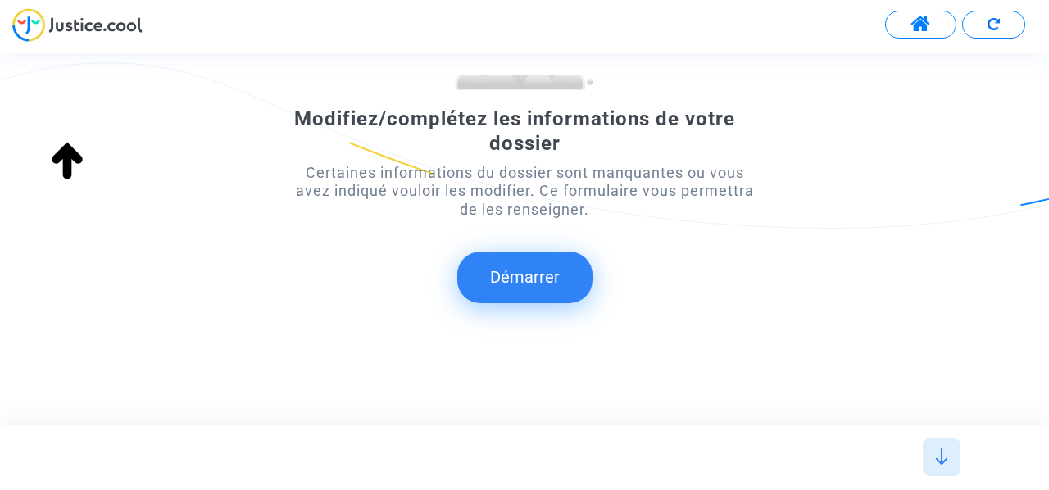
click at [933, 30] on button at bounding box center [920, 25] width 71 height 28
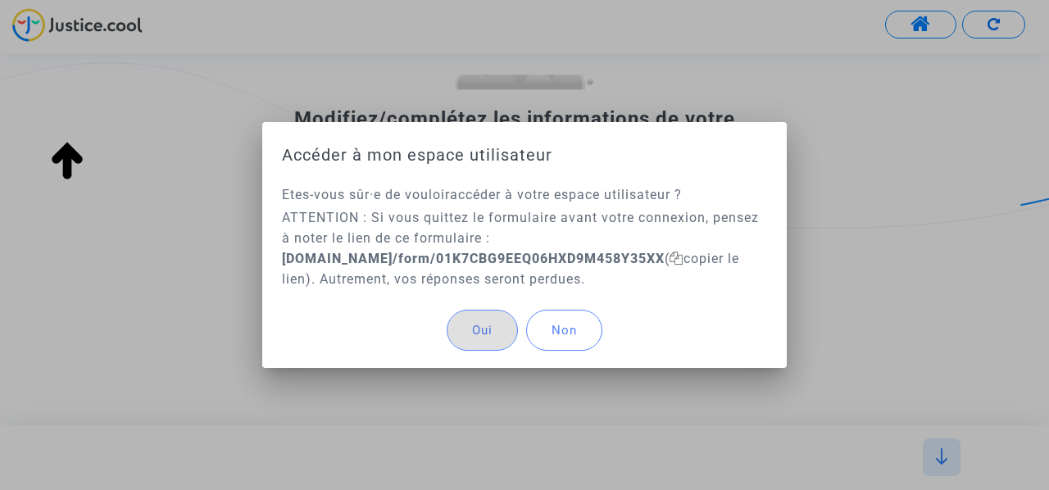
click at [443, 313] on div "Oui Non" at bounding box center [524, 330] width 485 height 75
click at [457, 326] on button "Oui" at bounding box center [482, 330] width 71 height 41
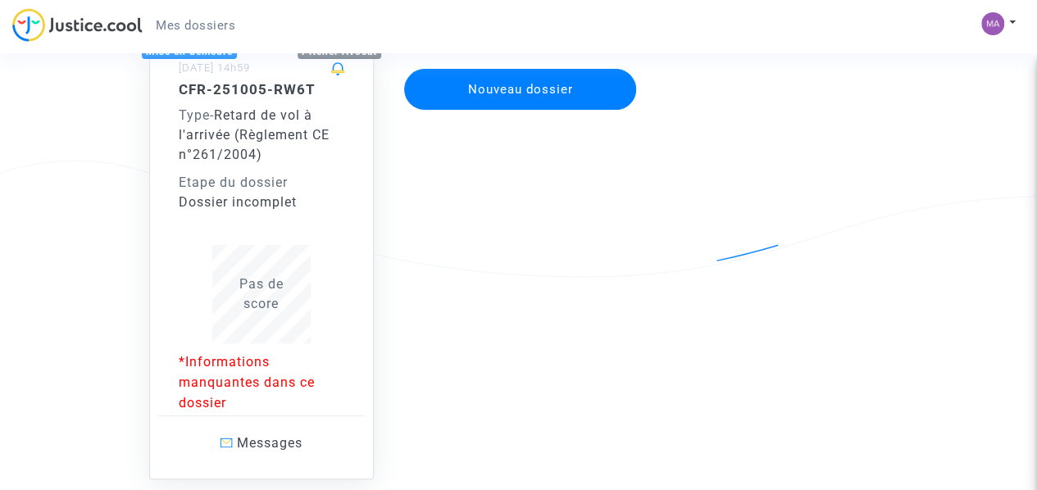
scroll to position [185, 0]
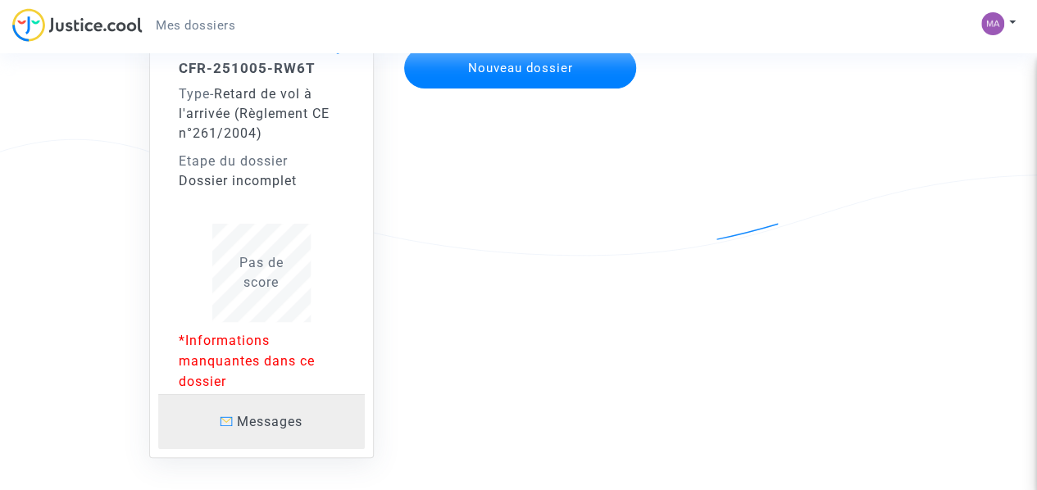
click at [285, 412] on p "Messages" at bounding box center [261, 421] width 207 height 20
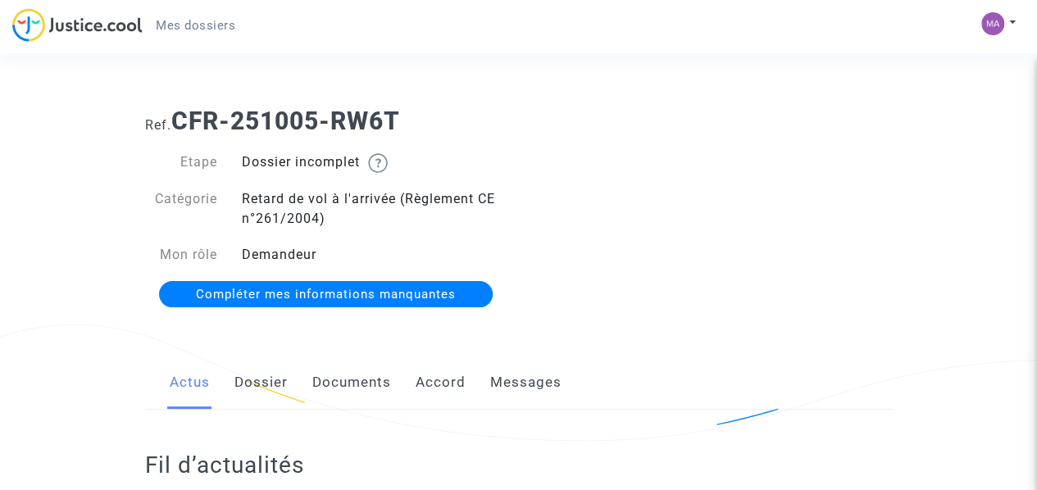
scroll to position [82, 0]
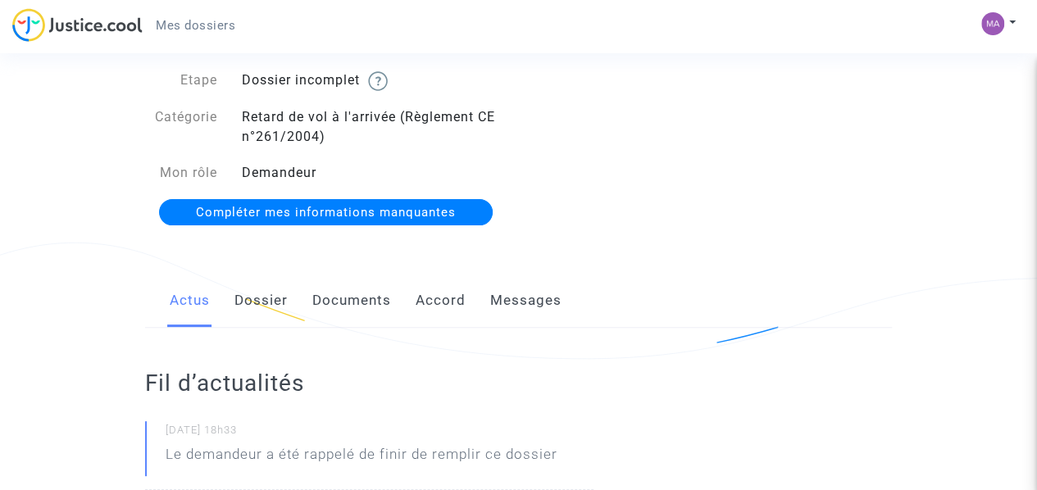
click at [328, 214] on span "Compléter mes informations manquantes" at bounding box center [326, 212] width 260 height 15
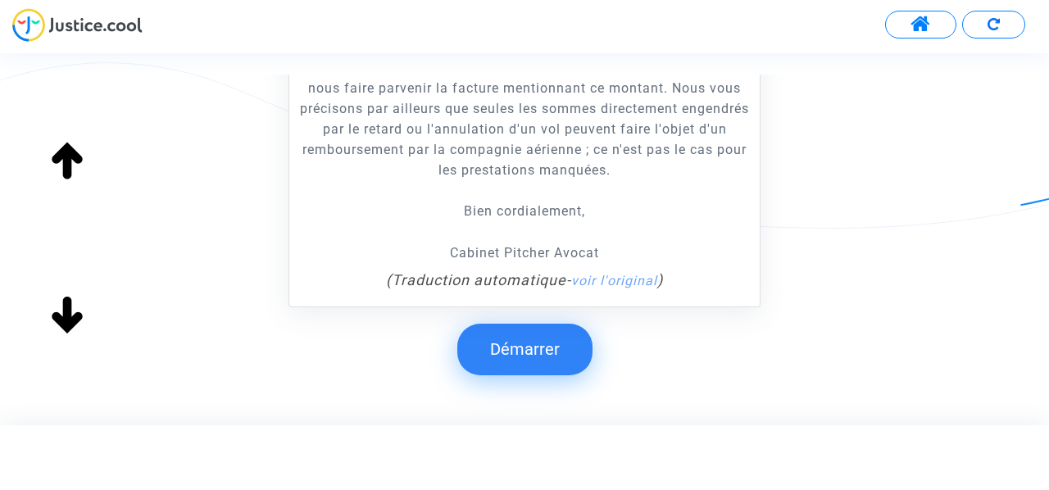
scroll to position [571, 0]
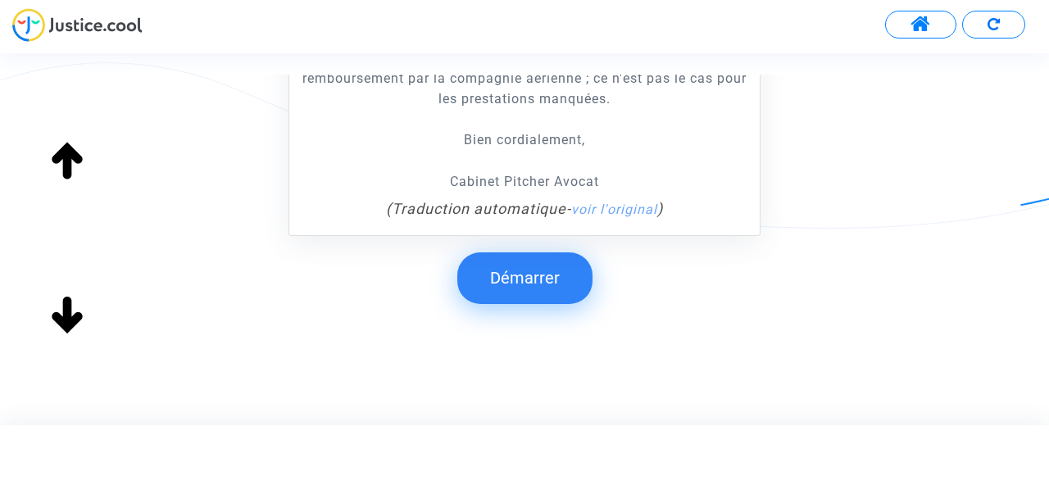
click at [549, 292] on button "Démarrer" at bounding box center [524, 277] width 135 height 51
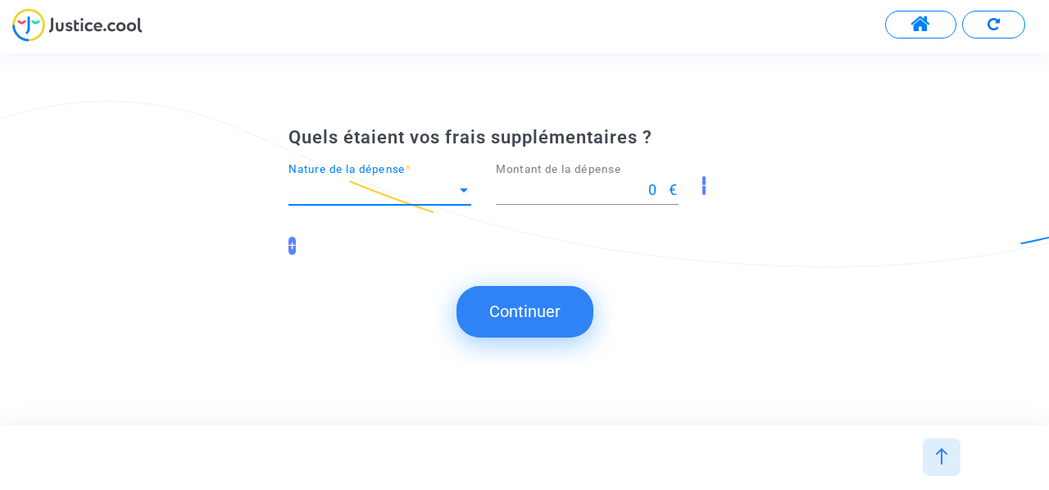
click at [446, 193] on span "Nature de la dépense" at bounding box center [372, 190] width 168 height 16
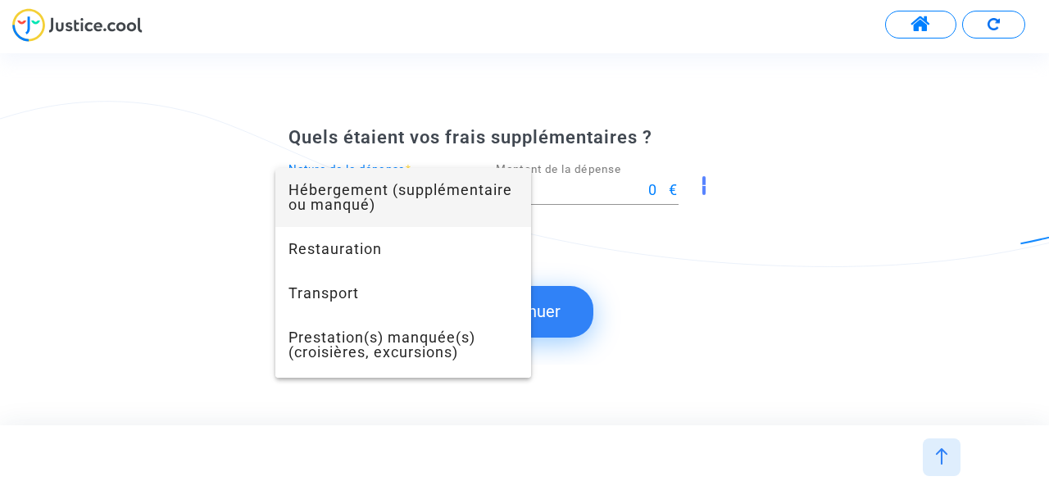
click at [453, 198] on span "Hébergement (supplémentaire ou manqué)" at bounding box center [402, 197] width 229 height 59
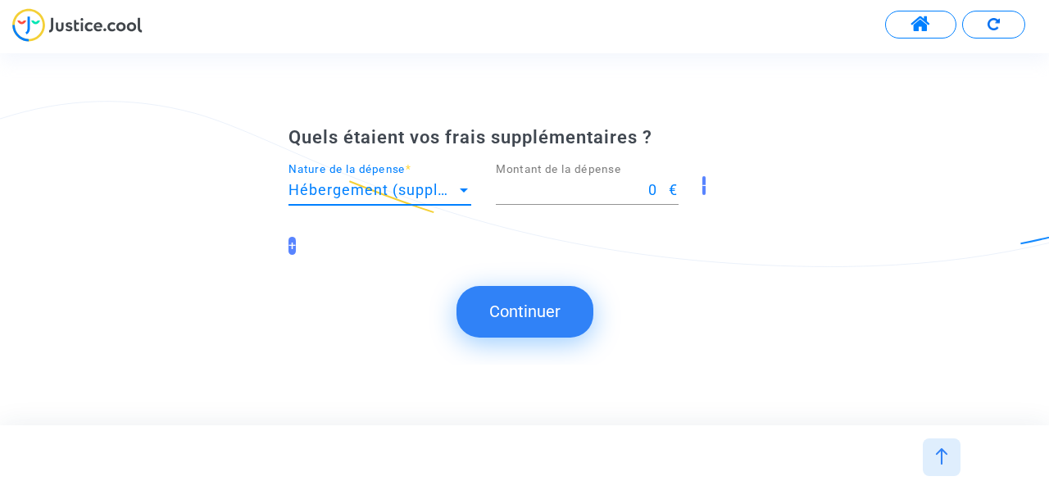
click at [545, 309] on button "Continuer" at bounding box center [524, 311] width 137 height 51
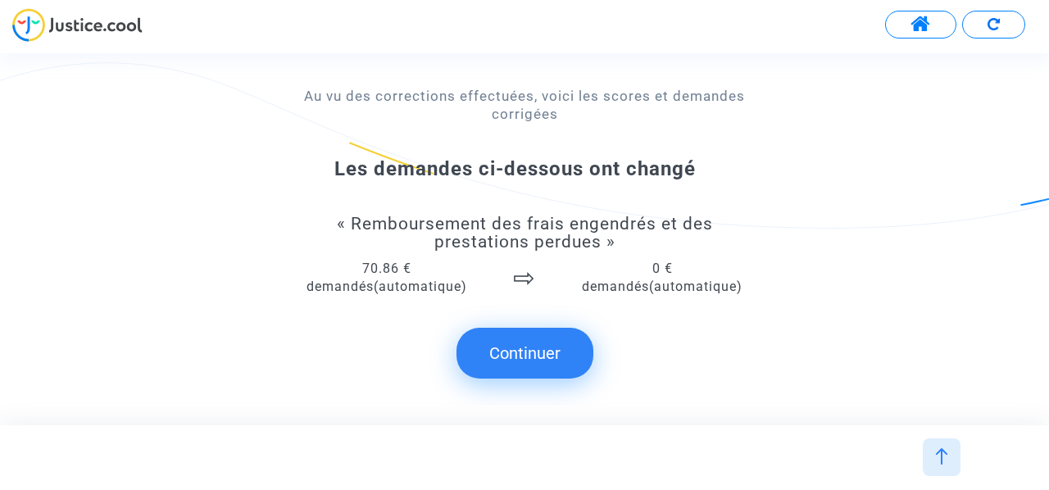
click at [520, 368] on button "Continuer" at bounding box center [524, 353] width 137 height 51
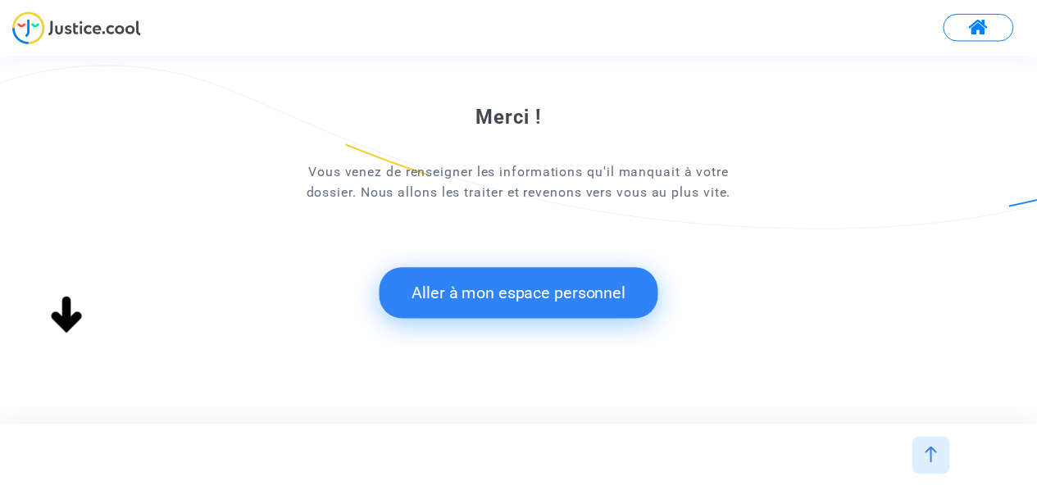
scroll to position [155, 0]
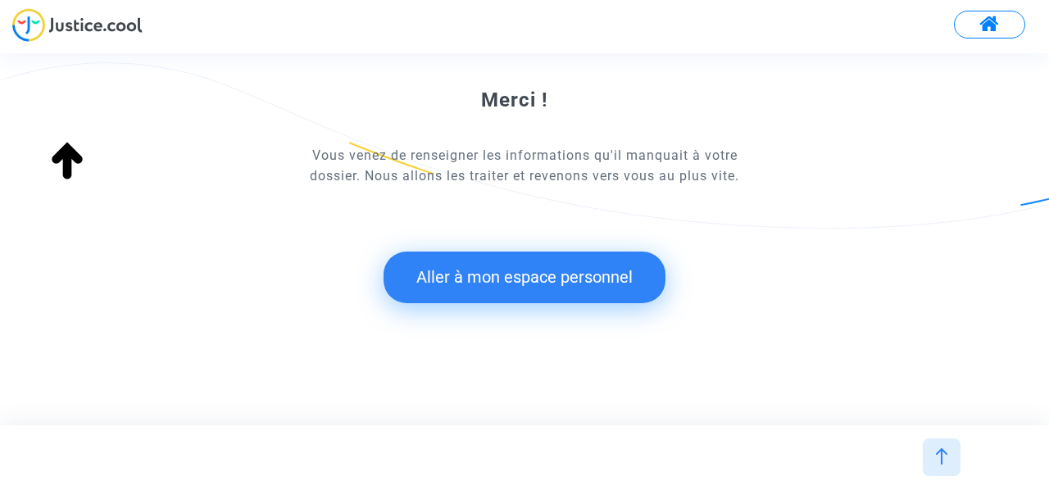
click at [547, 278] on button "Aller à mon espace personnel" at bounding box center [525, 277] width 282 height 51
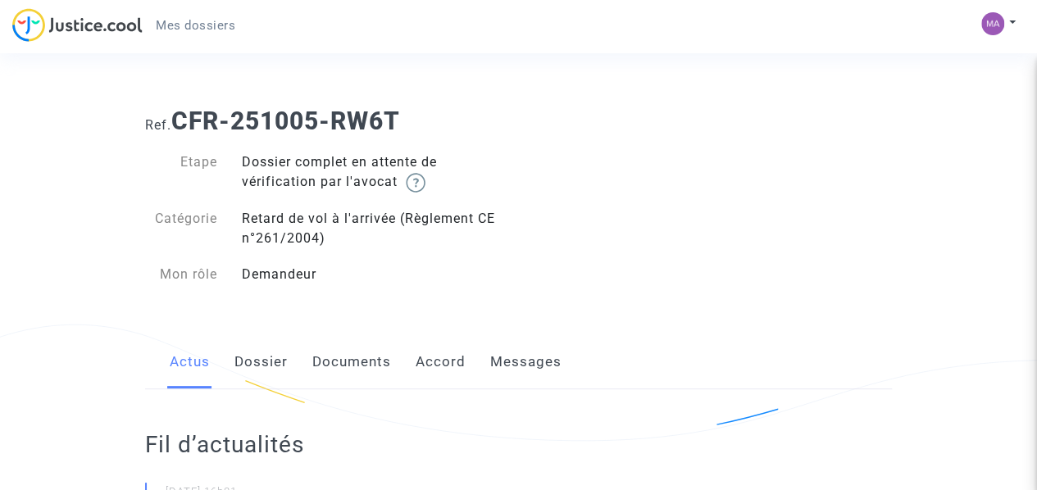
click at [241, 366] on link "Dossier" at bounding box center [260, 362] width 53 height 54
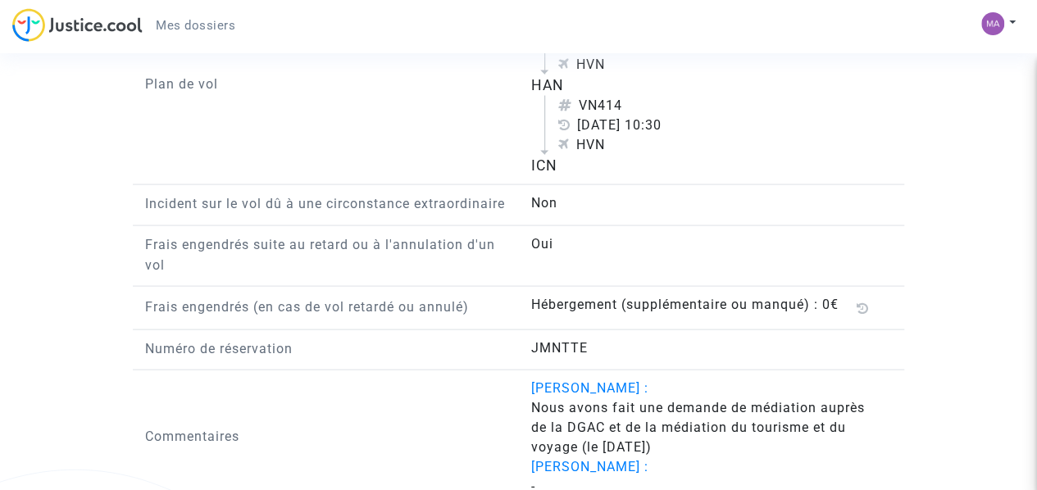
scroll to position [1721, 0]
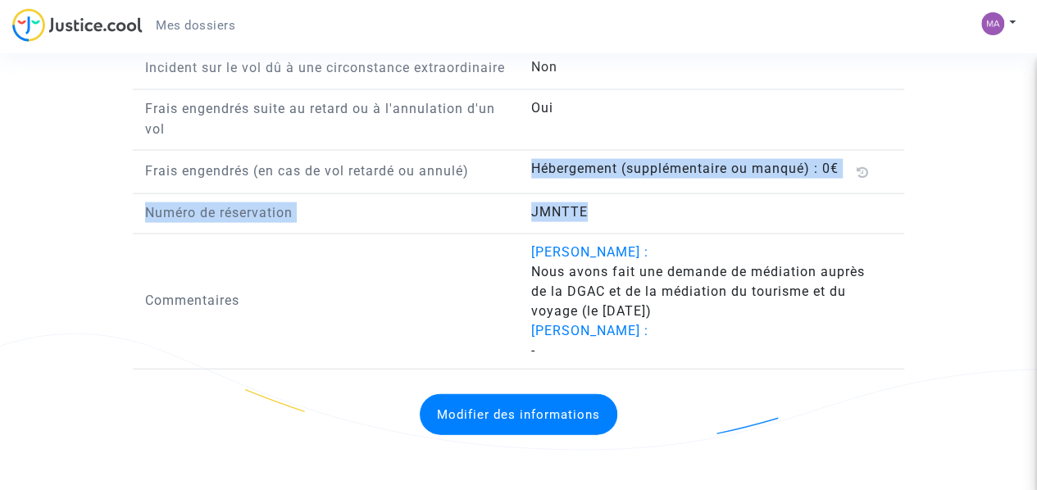
drag, startPoint x: 526, startPoint y: 186, endPoint x: 747, endPoint y: 216, distance: 223.2
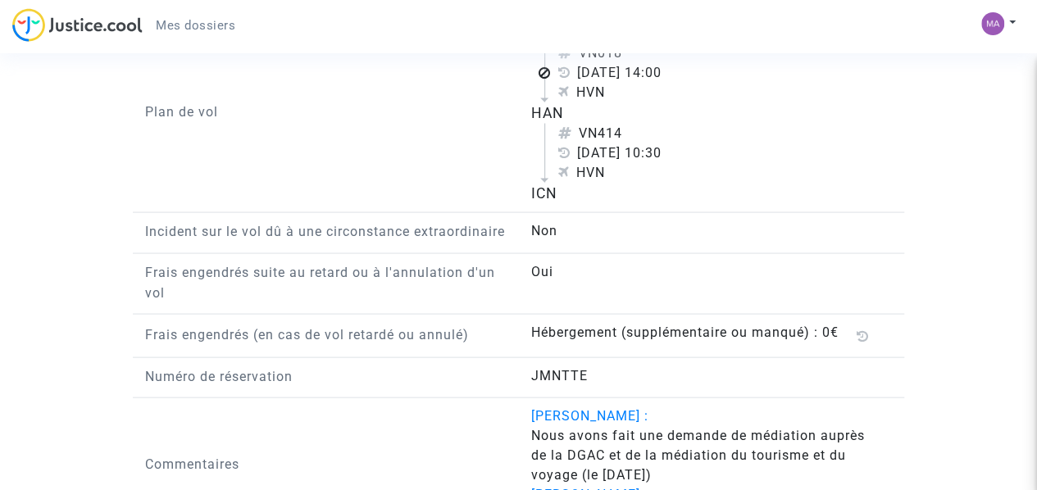
scroll to position [1737, 0]
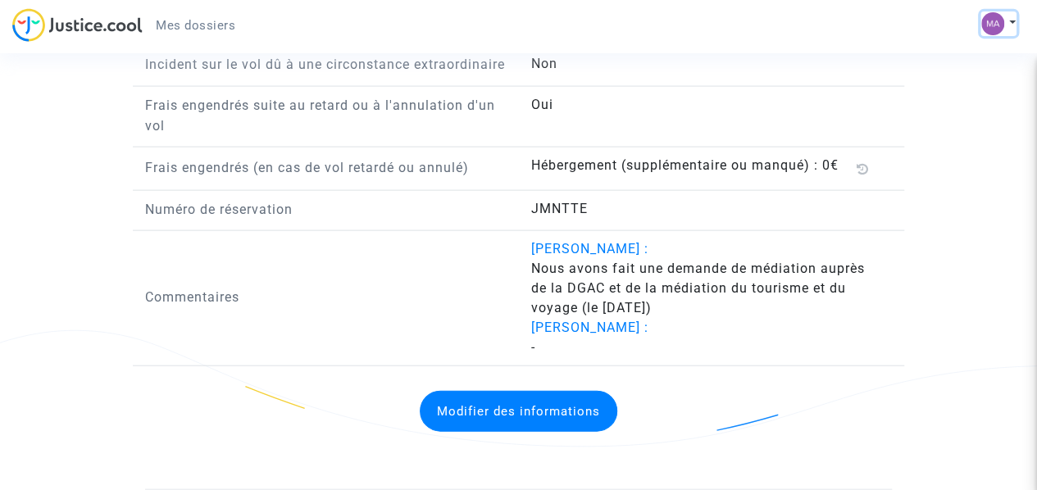
click at [983, 20] on img at bounding box center [992, 23] width 23 height 23
click at [959, 117] on link "Déconnexion" at bounding box center [950, 111] width 129 height 26
